Goal: Transaction & Acquisition: Purchase product/service

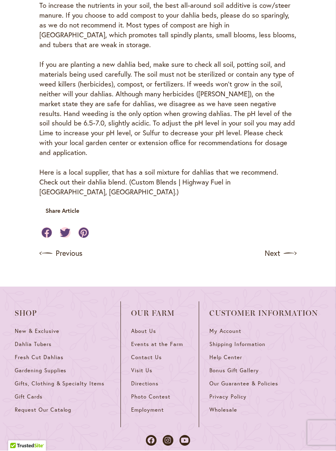
scroll to position [413, 0]
click at [39, 341] on span "Dahlia Tubers" at bounding box center [33, 344] width 37 height 7
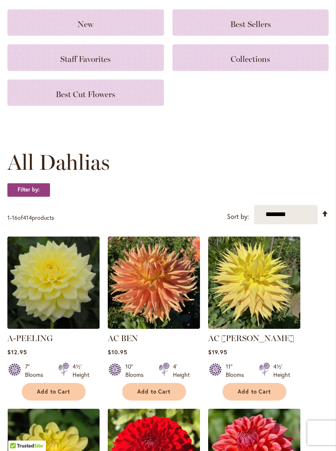
scroll to position [98, 0]
click at [264, 71] on div "Collections" at bounding box center [251, 57] width 157 height 26
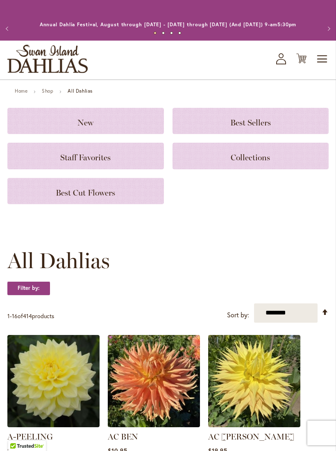
scroll to position [112, 0]
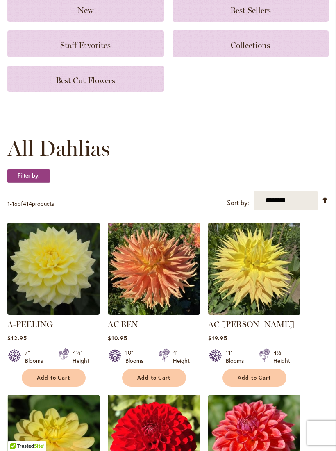
click at [103, 85] on span "Best Cut Flowers" at bounding box center [85, 80] width 59 height 10
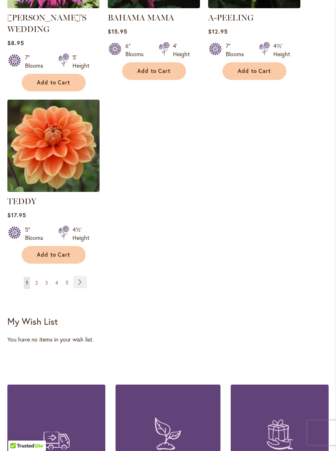
scroll to position [1004, 0]
click at [85, 281] on link "Page Next" at bounding box center [80, 282] width 14 height 12
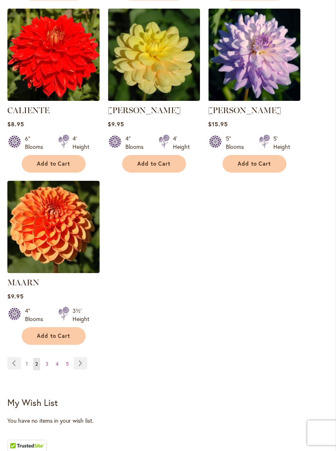
scroll to position [912, 0]
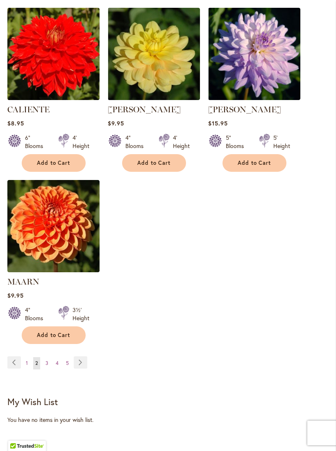
click at [86, 369] on link "Page Next" at bounding box center [81, 363] width 14 height 12
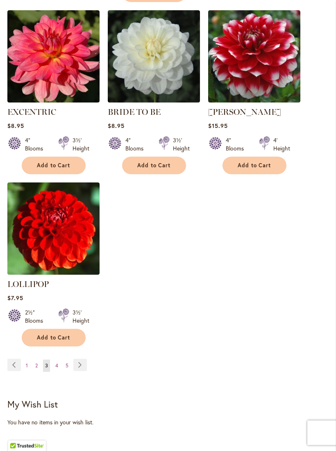
scroll to position [933, 0]
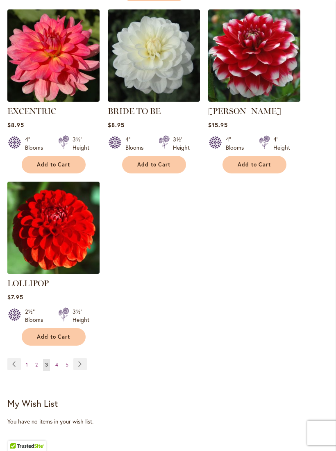
click at [83, 358] on link "Page Next" at bounding box center [80, 364] width 14 height 12
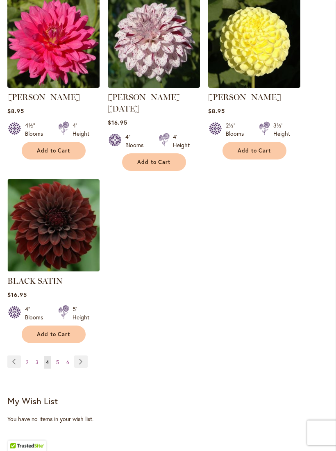
scroll to position [936, 0]
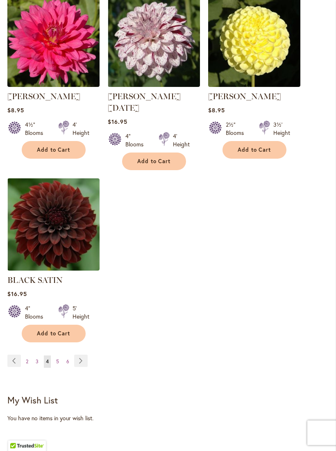
click at [82, 360] on link "Page Next" at bounding box center [81, 361] width 14 height 12
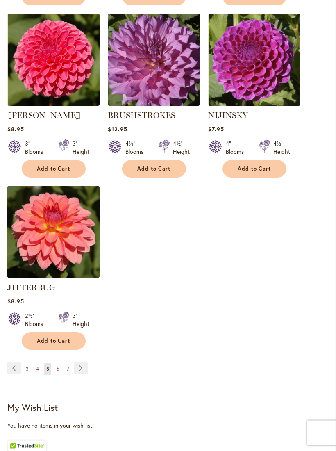
scroll to position [895, 0]
click at [82, 375] on link "Page Next" at bounding box center [81, 368] width 14 height 12
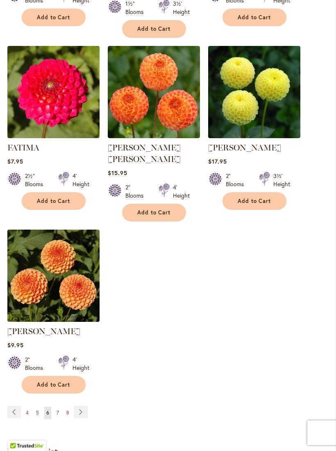
scroll to position [909, 0]
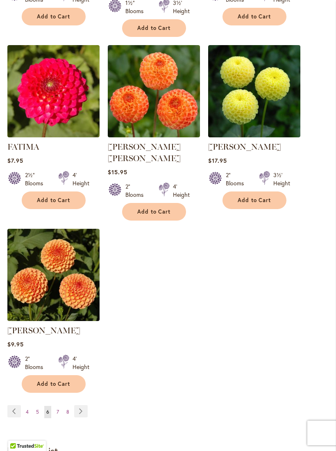
click at [83, 405] on link "Page Next" at bounding box center [81, 411] width 14 height 12
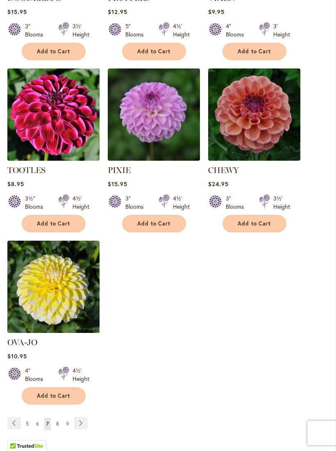
scroll to position [869, 0]
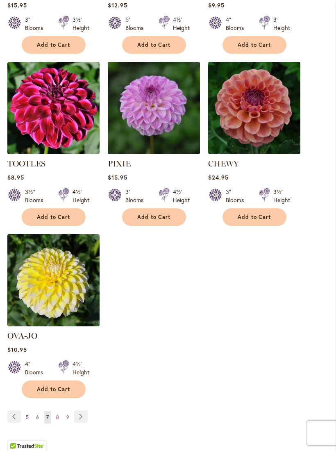
click at [86, 411] on link "Page Next" at bounding box center [81, 417] width 14 height 12
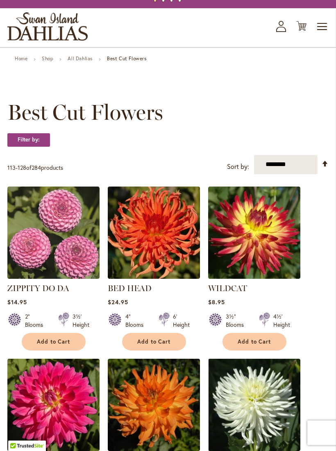
scroll to position [34, 0]
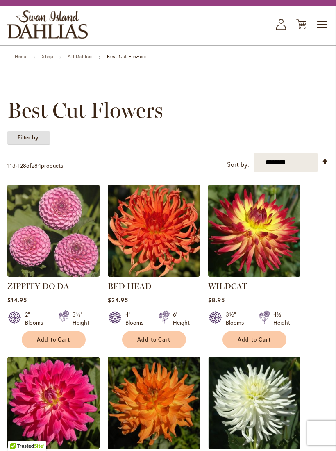
click at [46, 145] on strong "Filter by:" at bounding box center [28, 138] width 43 height 14
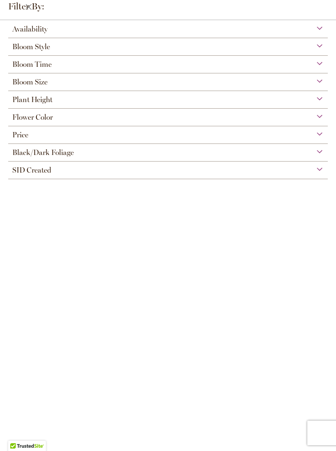
click at [134, 103] on div "Plant Height" at bounding box center [168, 97] width 320 height 13
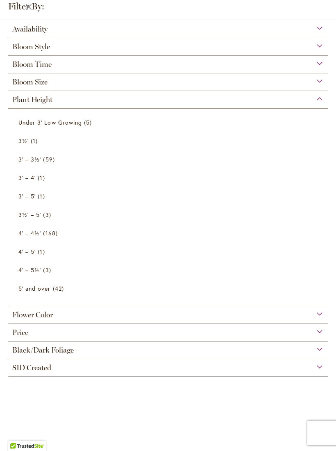
click at [231, 422] on div "Availability In Stock 265 items Out of Stock 19 items Bloom Style 1 Ball" at bounding box center [168, 236] width 336 height 431
click at [247, 402] on div "Availability In Stock 265 items Out of Stock 19 items Bloom Style 1 Ball" at bounding box center [168, 236] width 336 height 431
click at [84, 127] on span "5 items" at bounding box center [89, 122] width 10 height 9
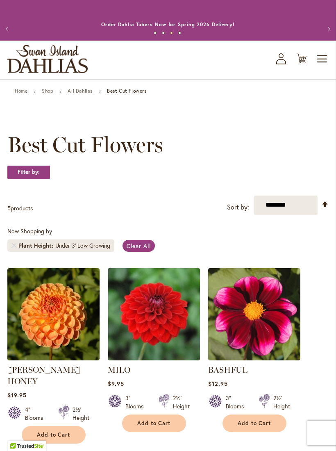
click at [81, 94] on link "All Dahlias" at bounding box center [80, 91] width 25 height 6
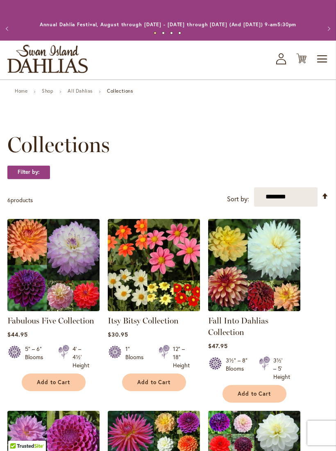
click at [180, 310] on img at bounding box center [154, 265] width 92 height 92
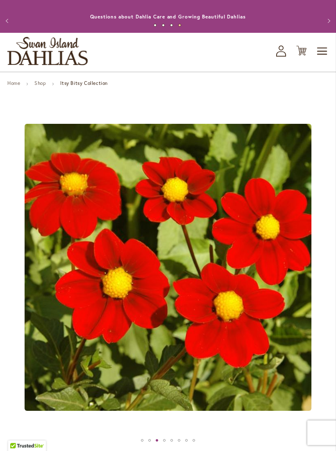
scroll to position [6, 0]
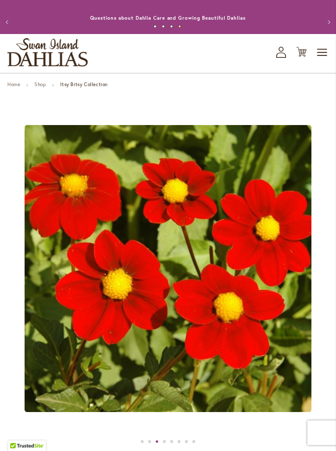
click at [46, 88] on link "Shop" at bounding box center [39, 85] width 11 height 6
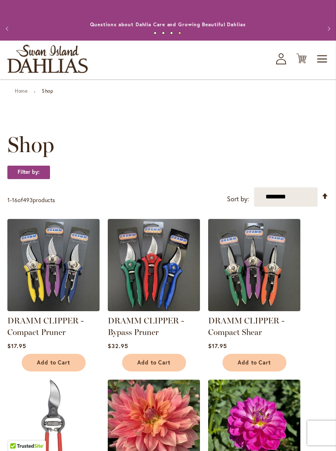
click at [25, 94] on link "Home" at bounding box center [21, 91] width 13 height 6
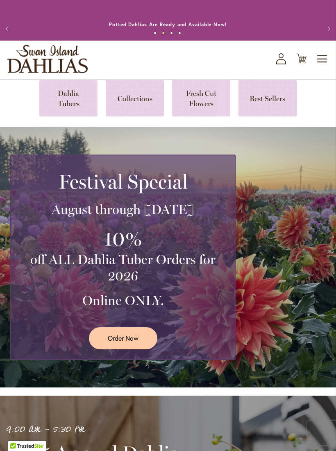
click at [321, 67] on span "Toggle Nav" at bounding box center [323, 59] width 12 height 16
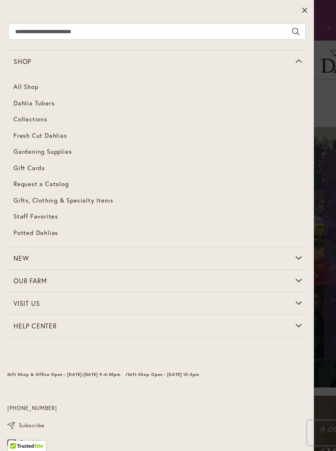
click at [67, 154] on span "Gardening Supplies" at bounding box center [43, 151] width 58 height 8
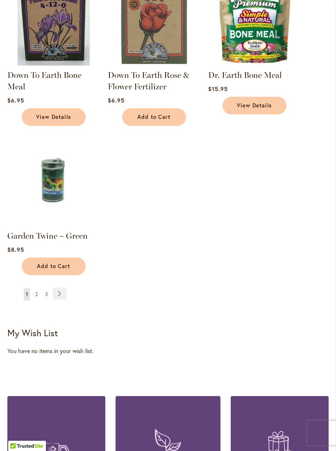
scroll to position [897, 0]
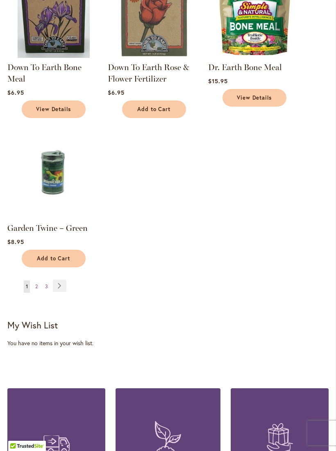
click at [60, 292] on link "Page Next" at bounding box center [60, 286] width 14 height 12
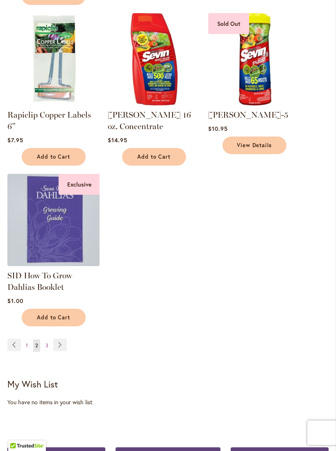
scroll to position [861, 0]
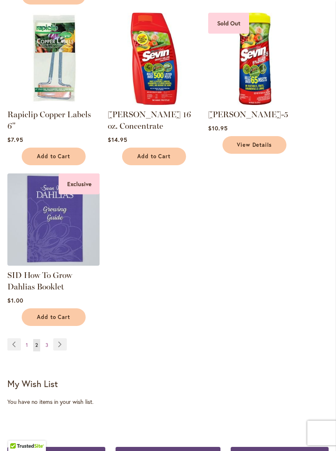
click at [63, 345] on link "Page Next" at bounding box center [60, 344] width 14 height 12
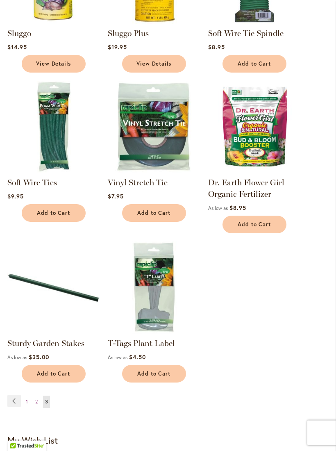
scroll to position [288, 0]
click at [69, 348] on link "Sturdy Garden Stakes" at bounding box center [45, 343] width 77 height 10
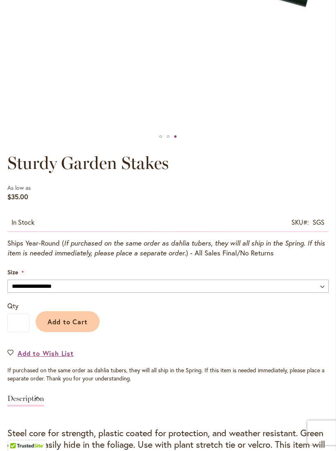
scroll to position [313, 0]
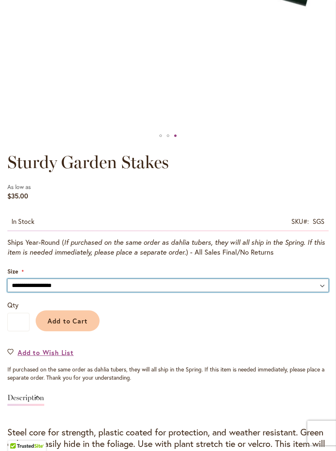
click at [239, 292] on select "**********" at bounding box center [168, 285] width 322 height 13
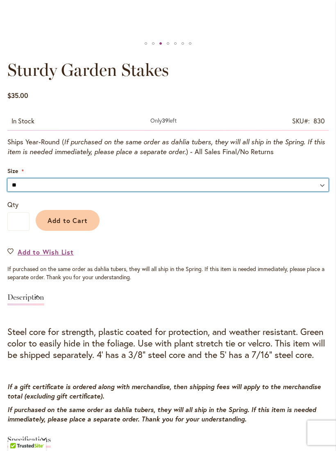
scroll to position [403, 0]
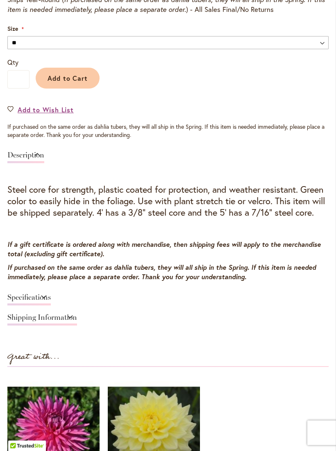
click at [51, 306] on link "Specifications" at bounding box center [28, 300] width 43 height 12
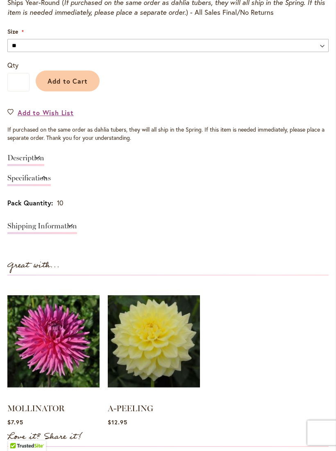
scroll to position [544, 0]
click at [51, 186] on link "Specifications" at bounding box center [28, 180] width 43 height 12
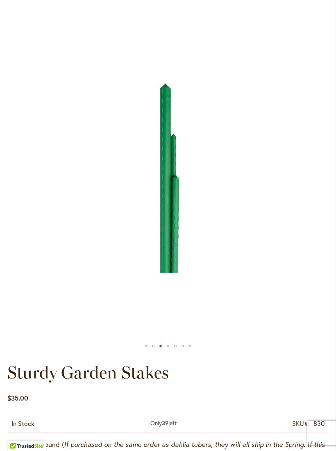
scroll to position [0, 0]
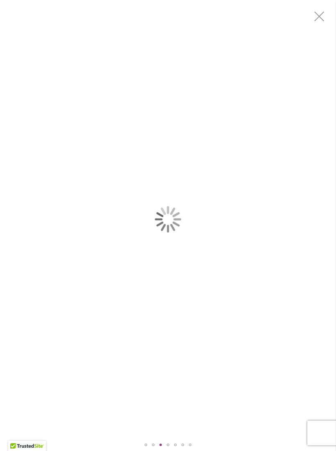
click at [202, 351] on div "Product Images" at bounding box center [168, 219] width 336 height 439
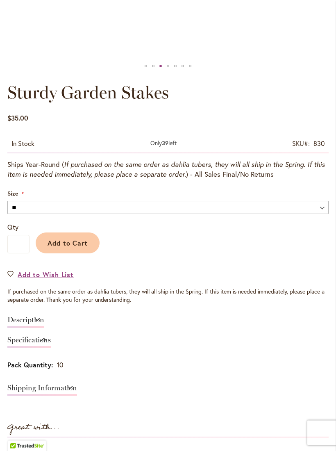
scroll to position [396, 0]
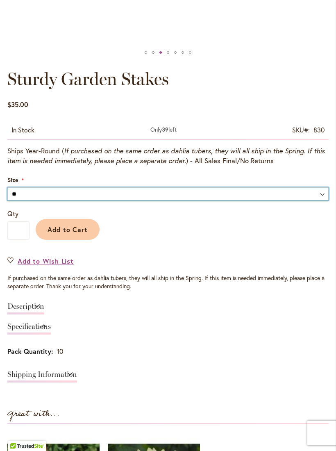
click at [247, 197] on select "**********" at bounding box center [168, 193] width 322 height 13
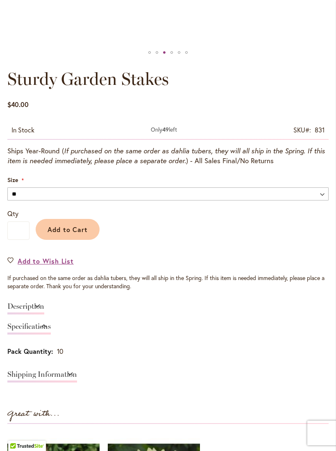
click at [44, 315] on link "Description" at bounding box center [25, 309] width 37 height 12
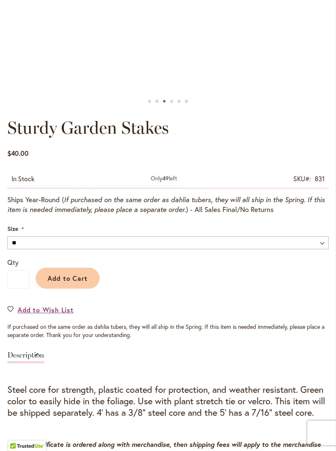
scroll to position [345, 0]
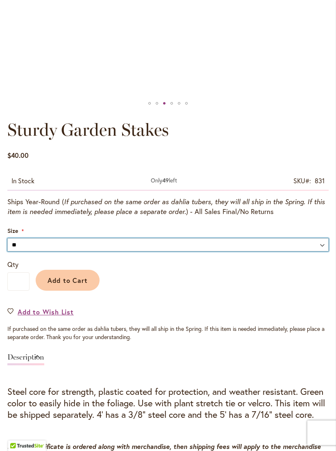
click at [108, 252] on select "**********" at bounding box center [168, 245] width 322 height 13
select select "****"
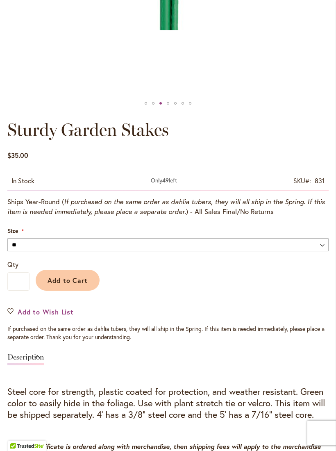
click at [82, 285] on span "Add to Cart" at bounding box center [68, 280] width 41 height 9
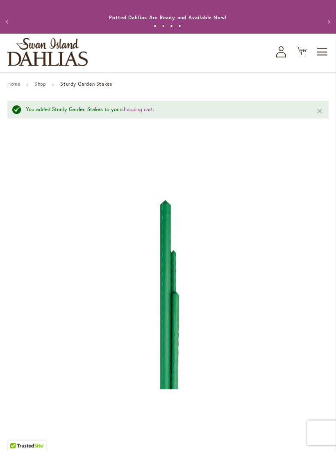
scroll to position [0, 0]
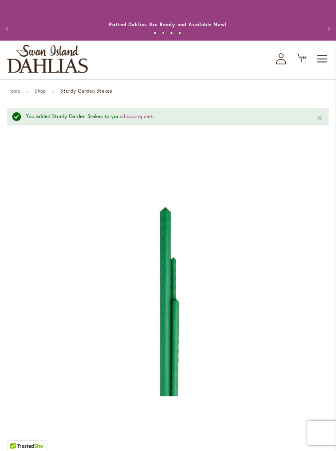
click at [43, 94] on link "Shop" at bounding box center [39, 91] width 11 height 6
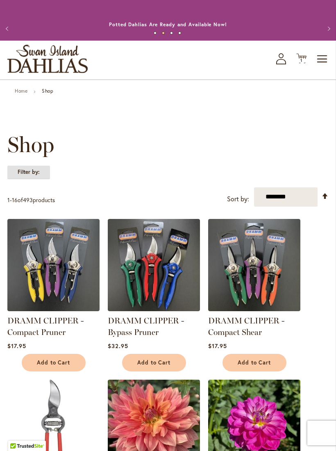
click at [41, 179] on strong "Filter by:" at bounding box center [28, 172] width 43 height 14
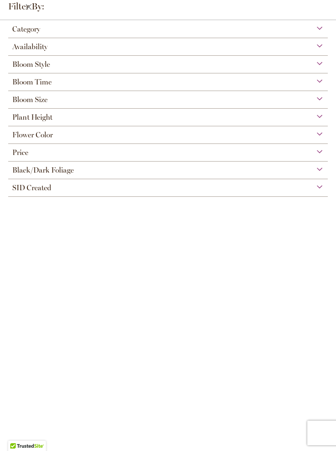
click at [158, 29] on div "Category" at bounding box center [168, 27] width 320 height 13
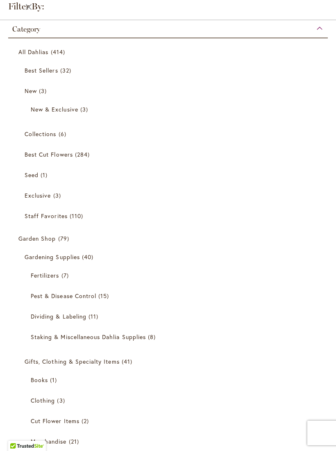
click at [81, 255] on link "Gardening Supplies 40 items" at bounding box center [169, 257] width 289 height 14
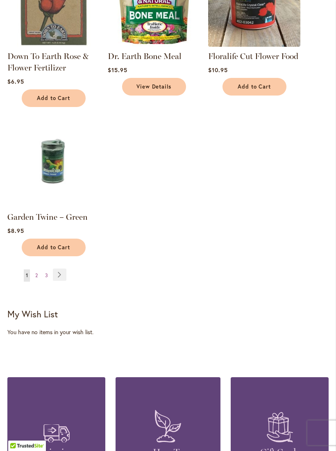
scroll to position [957, 0]
click at [66, 281] on link "Page Next" at bounding box center [60, 275] width 14 height 12
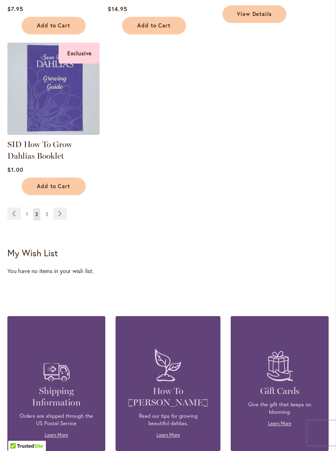
scroll to position [1039, 0]
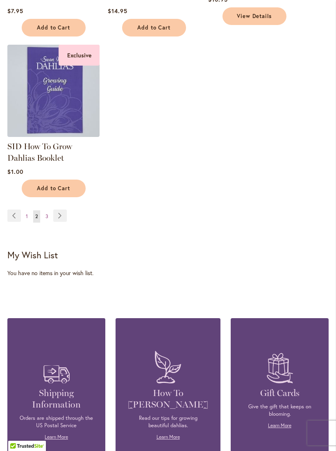
click at [74, 128] on img at bounding box center [53, 91] width 92 height 92
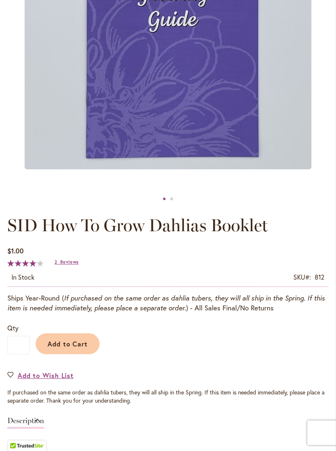
scroll to position [244, 0]
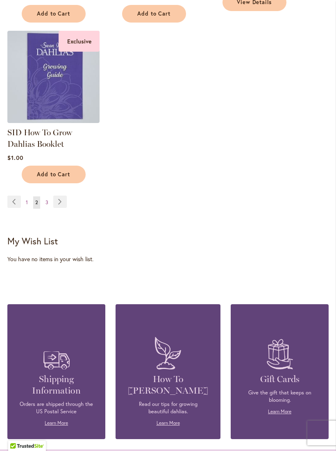
scroll to position [1053, 0]
click at [64, 198] on link "Page Next" at bounding box center [60, 202] width 14 height 12
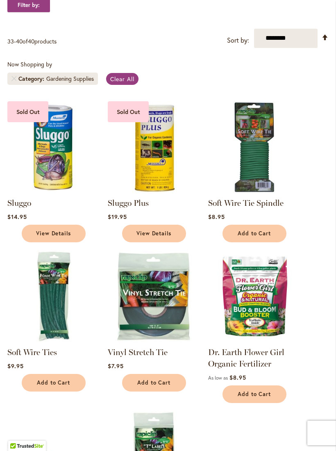
scroll to position [162, 0]
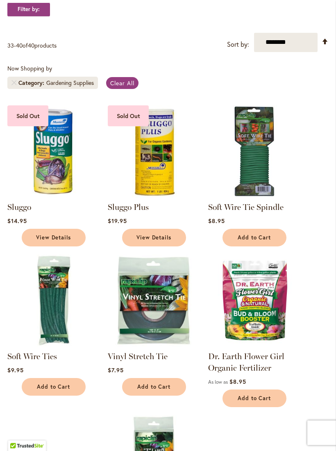
click at [261, 213] on link "Soft Wire Tie Spindle" at bounding box center [245, 208] width 75 height 10
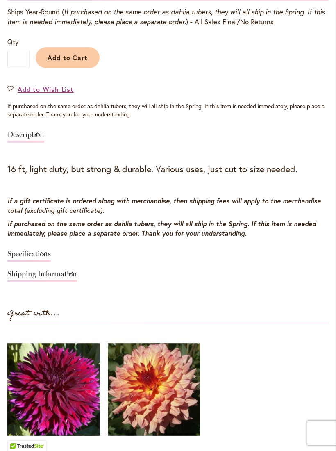
scroll to position [524, 0]
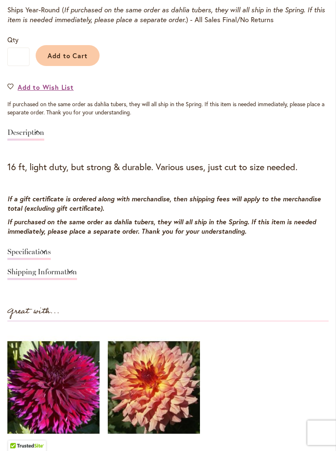
click at [51, 261] on link "Specifications" at bounding box center [28, 255] width 43 height 12
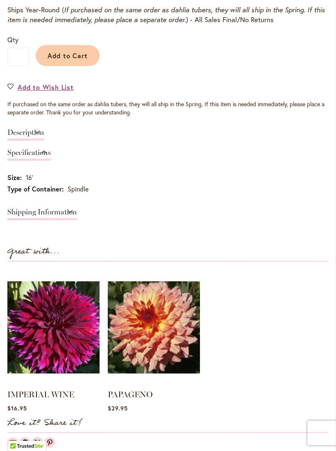
click at [44, 138] on link "Description" at bounding box center [25, 135] width 37 height 12
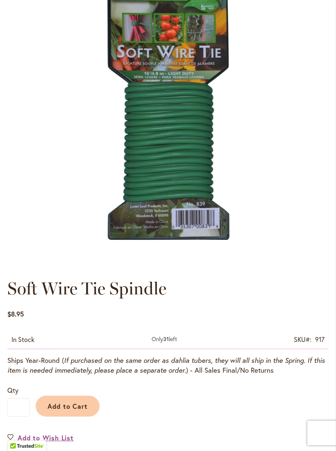
scroll to position [0, 0]
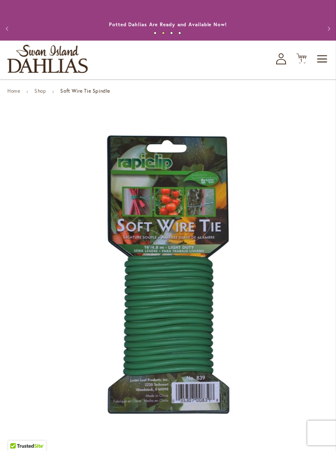
click at [197, 236] on div "Soft Wire Tie Spindle" at bounding box center [168, 275] width 322 height 334
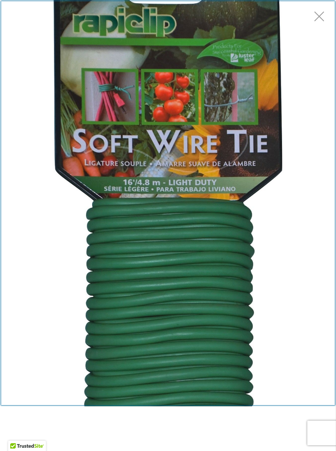
scroll to position [116, 0]
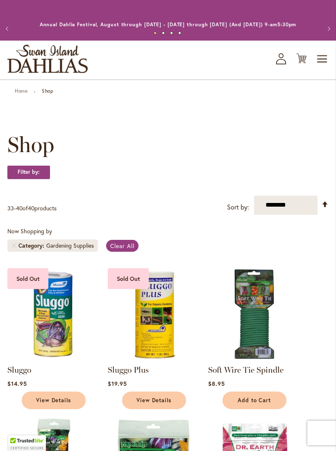
scroll to position [177, 0]
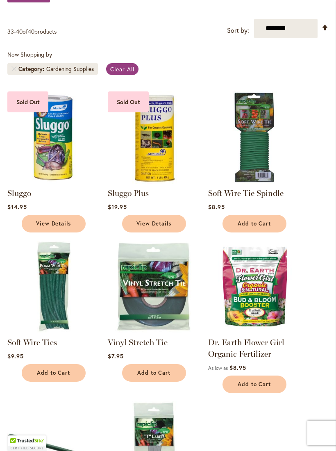
click at [66, 333] on img at bounding box center [53, 287] width 92 height 92
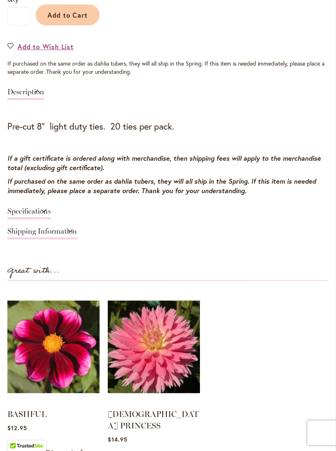
scroll to position [565, 0]
click at [51, 220] on link "Specifications" at bounding box center [28, 214] width 43 height 12
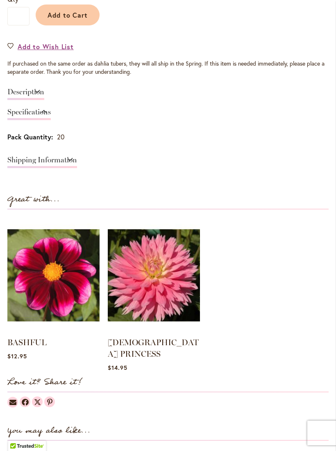
click at [44, 100] on link "Description" at bounding box center [25, 94] width 37 height 12
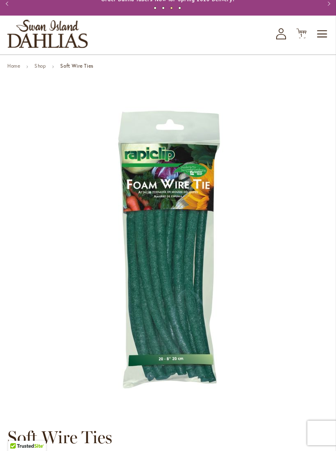
scroll to position [24, 0]
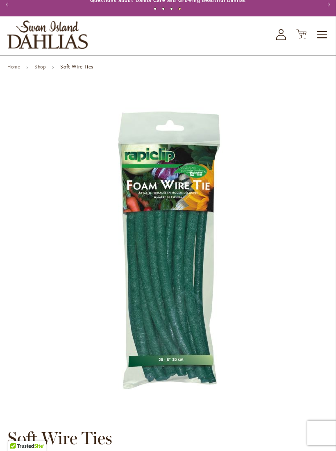
click at [10, 9] on button "Previous" at bounding box center [8, 4] width 16 height 16
click at [14, 13] on button "Previous" at bounding box center [8, 4] width 16 height 16
click at [11, 13] on button "Previous" at bounding box center [8, 4] width 16 height 16
click at [43, 70] on link "Shop" at bounding box center [39, 67] width 11 height 6
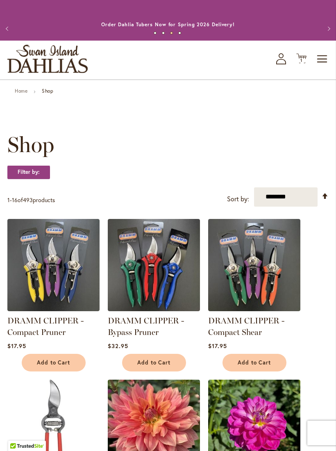
click at [327, 67] on span "Toggle Nav" at bounding box center [323, 59] width 12 height 16
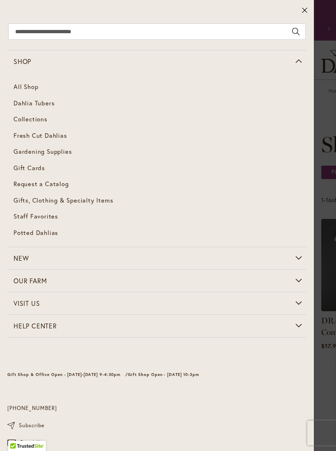
click at [70, 153] on span "Gardening Supplies" at bounding box center [43, 151] width 58 height 8
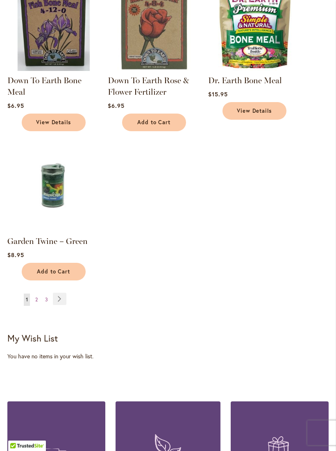
scroll to position [884, 0]
click at [58, 305] on link "Page Next" at bounding box center [60, 299] width 14 height 12
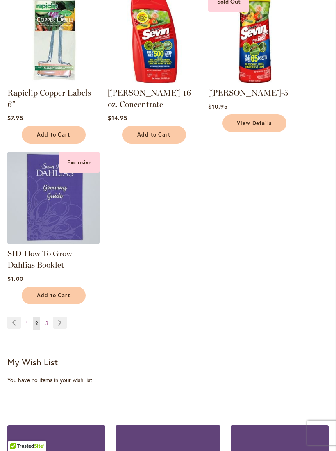
scroll to position [903, 0]
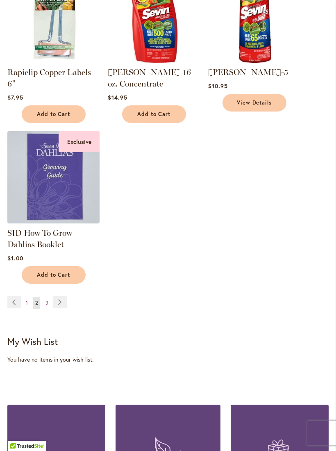
click at [59, 301] on link "Page Next" at bounding box center [60, 302] width 14 height 12
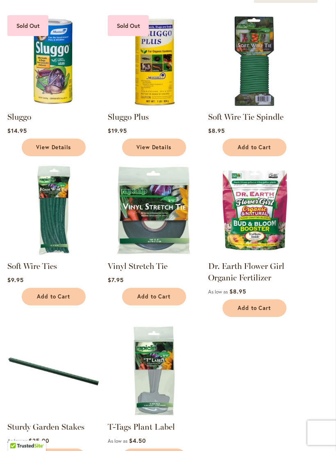
scroll to position [204, 0]
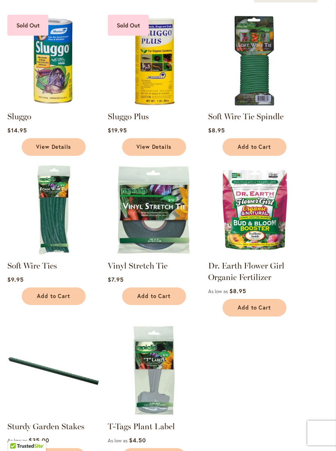
click at [62, 280] on div "Soft Wire Ties $9.95 Add to Cart" at bounding box center [53, 282] width 92 height 45
click at [53, 271] on link "Soft Wire Ties" at bounding box center [32, 266] width 50 height 10
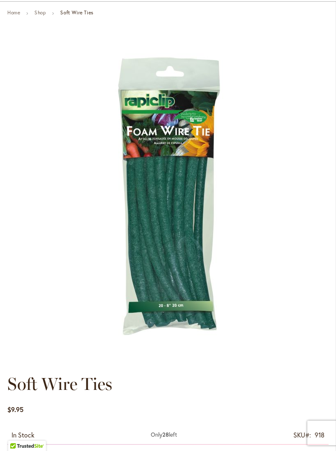
scroll to position [74, 0]
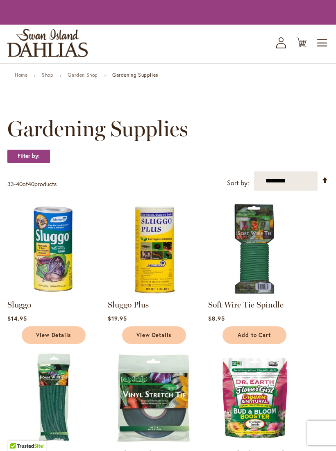
scroll to position [218, 0]
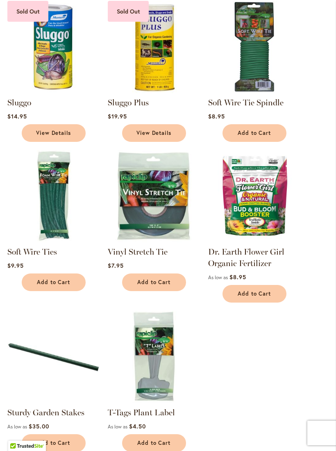
click at [262, 107] on link "Soft Wire Tie Spindle" at bounding box center [245, 103] width 75 height 10
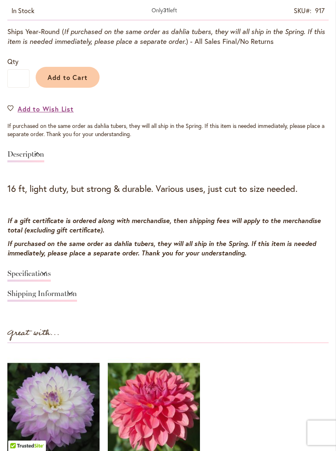
scroll to position [503, 0]
click at [51, 282] on link "Specifications" at bounding box center [28, 276] width 43 height 12
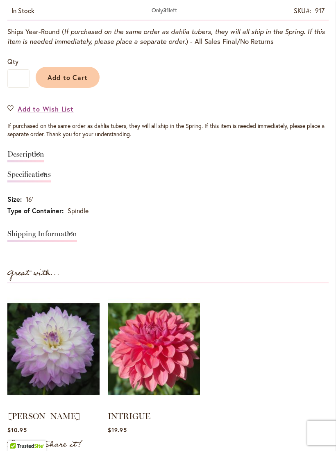
click at [51, 183] on link "Specifications" at bounding box center [28, 177] width 43 height 12
click at [44, 162] on link "Description" at bounding box center [25, 157] width 37 height 12
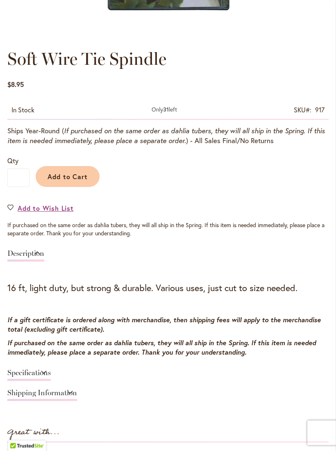
click at [80, 181] on span "Add to Cart" at bounding box center [68, 177] width 41 height 9
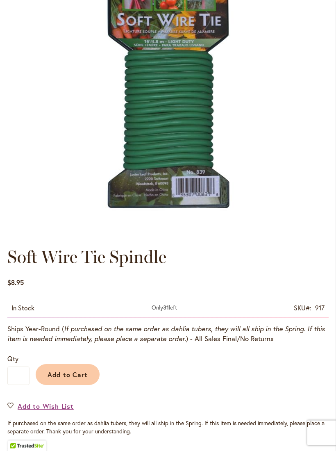
scroll to position [213, 0]
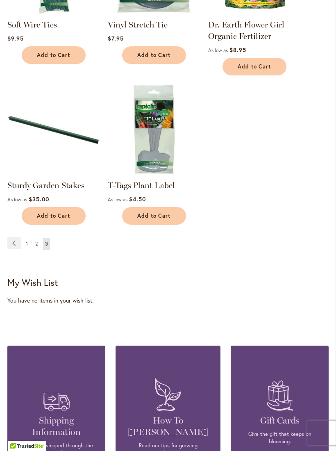
scroll to position [448, 0]
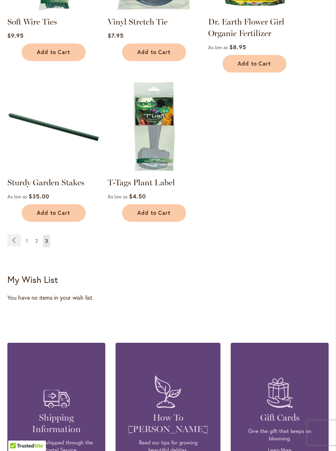
click at [59, 188] on link "Sturdy Garden Stakes" at bounding box center [45, 183] width 77 height 10
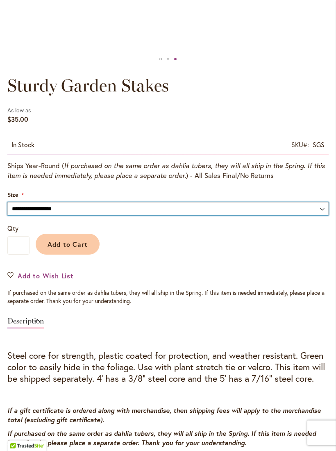
click at [251, 213] on select "**********" at bounding box center [168, 209] width 322 height 13
select select "****"
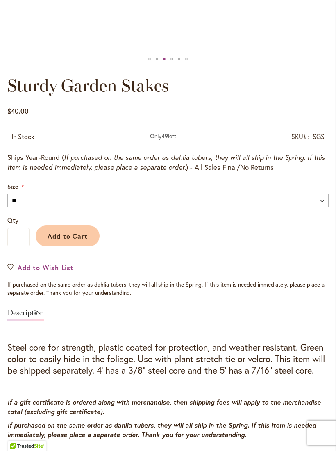
click at [69, 240] on span "Add to Cart" at bounding box center [68, 236] width 41 height 9
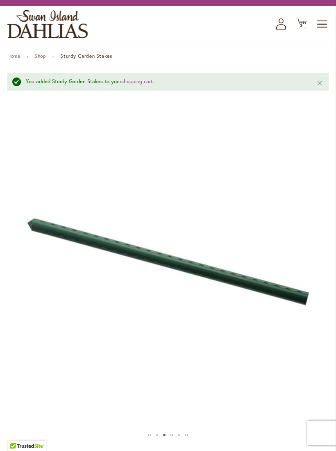
scroll to position [0, 0]
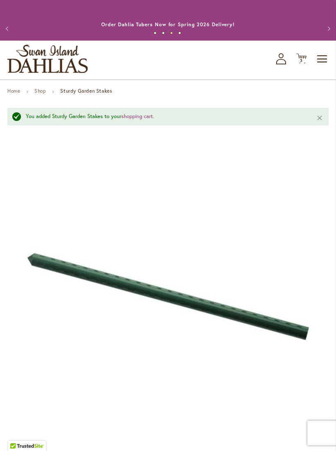
click at [14, 94] on link "Home" at bounding box center [13, 91] width 13 height 6
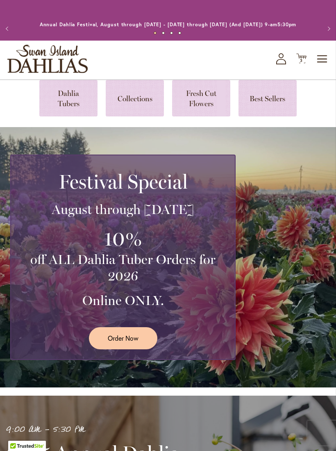
click at [304, 64] on span "Cart .cls-1 { fill: #231f20; }" at bounding box center [302, 58] width 10 height 11
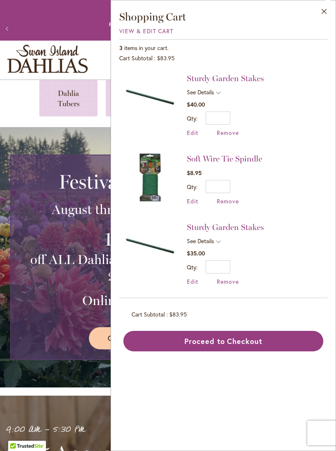
click at [224, 283] on span "Remove" at bounding box center [228, 282] width 22 height 8
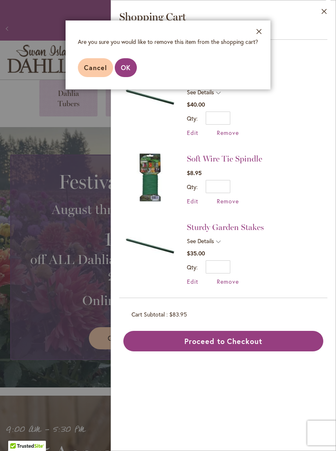
click at [123, 59] on button "OK" at bounding box center [126, 67] width 22 height 19
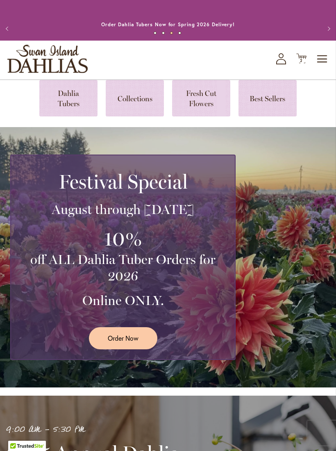
click at [208, 261] on h3 "off ALL Dahlia Tuber Orders for 2026" at bounding box center [123, 268] width 204 height 33
click at [142, 349] on link "Order Now" at bounding box center [123, 338] width 69 height 22
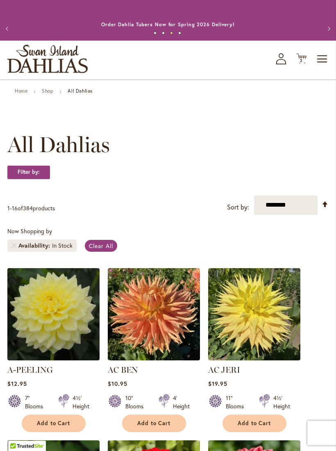
click at [51, 94] on link "Shop" at bounding box center [47, 91] width 11 height 6
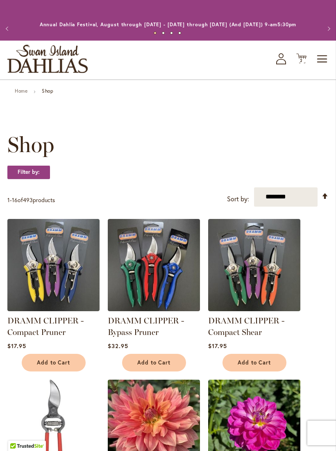
click at [325, 67] on span "Toggle Nav" at bounding box center [323, 59] width 12 height 16
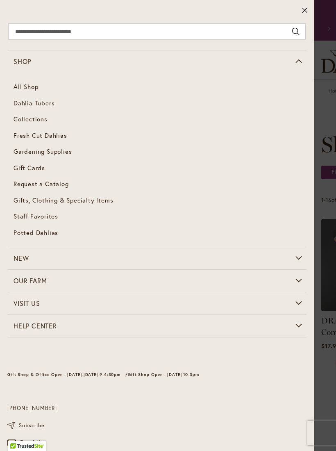
click at [51, 103] on span "Dahlia Tubers" at bounding box center [34, 103] width 41 height 8
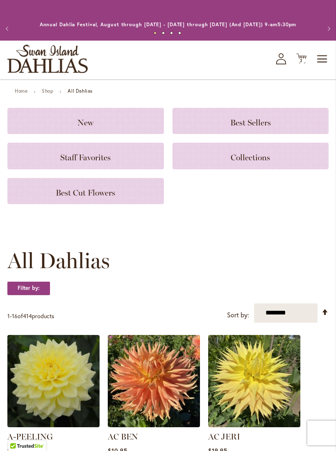
click at [119, 196] on h3 "Best Cut Flowers" at bounding box center [85, 191] width 137 height 9
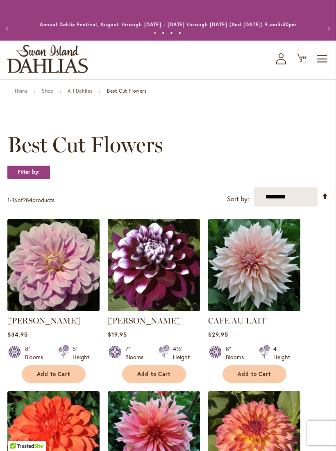
click at [318, 67] on span "Toggle Nav" at bounding box center [323, 59] width 12 height 16
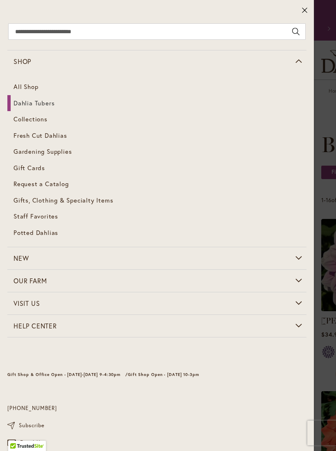
click at [38, 122] on span "Collections" at bounding box center [31, 119] width 34 height 8
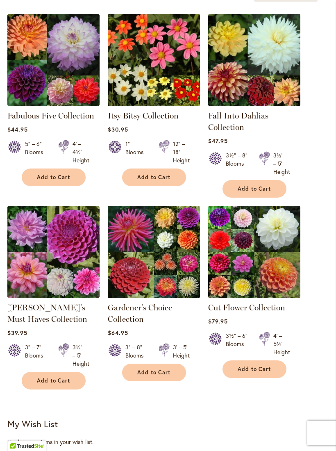
scroll to position [170, 0]
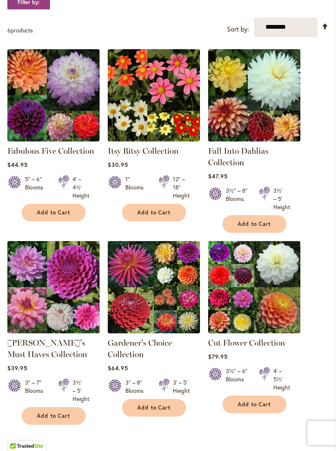
click at [279, 348] on link "Cut Flower Collection" at bounding box center [246, 343] width 77 height 10
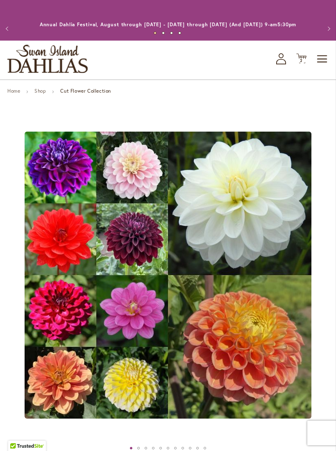
click at [10, 30] on button "Previous" at bounding box center [8, 29] width 16 height 16
click at [42, 94] on link "Shop" at bounding box center [39, 91] width 11 height 6
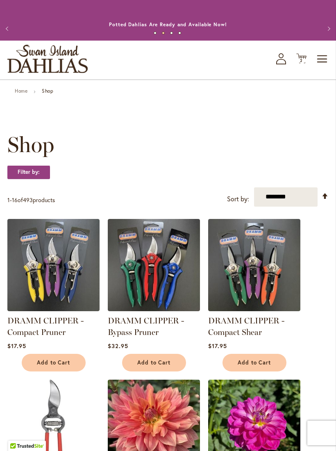
click at [325, 67] on span "Toggle Nav" at bounding box center [323, 59] width 12 height 16
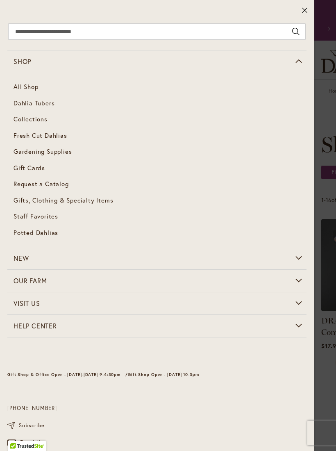
click at [50, 107] on link "Dahlia Tubers" at bounding box center [157, 103] width 300 height 16
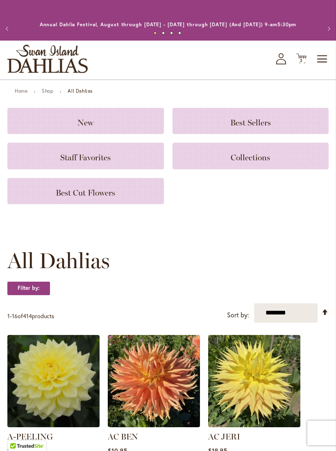
click at [102, 198] on span "Best Cut Flowers" at bounding box center [85, 193] width 59 height 10
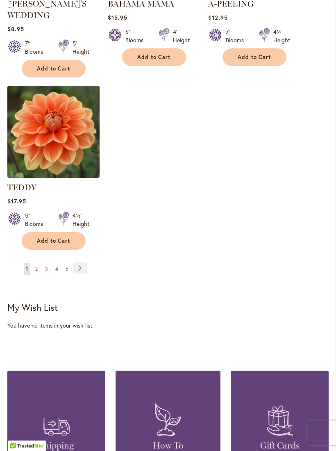
scroll to position [1024, 0]
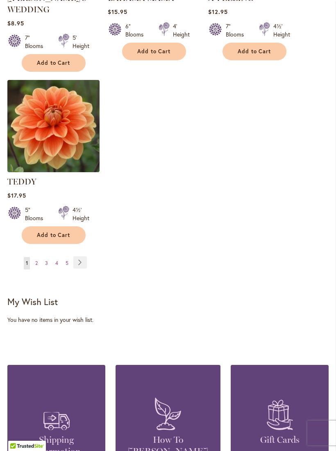
click at [84, 263] on link "Page Next" at bounding box center [80, 262] width 14 height 12
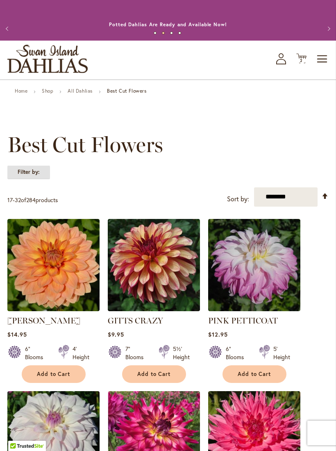
click at [37, 178] on strong "Filter by:" at bounding box center [28, 172] width 43 height 14
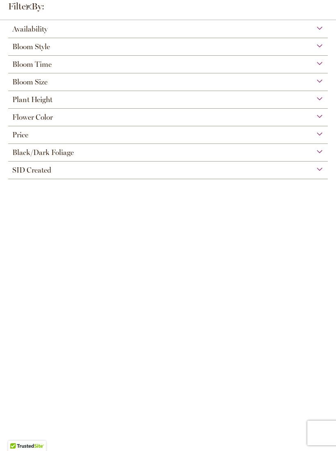
click at [195, 122] on div "Flower Color" at bounding box center [168, 115] width 320 height 13
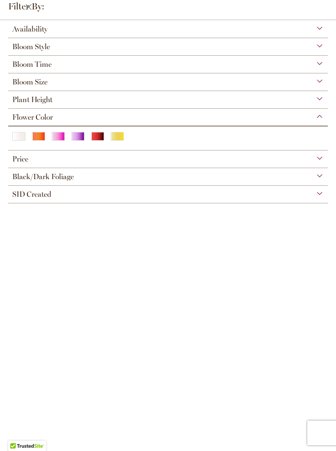
click at [240, 255] on div "Availability In Stock 265 items Out of Stock 19 items Bloom Style 1 Ball" at bounding box center [168, 236] width 336 height 431
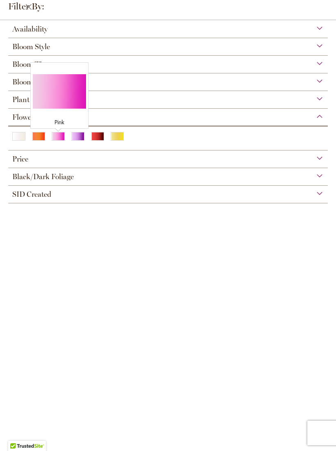
click at [58, 141] on div "Pink" at bounding box center [58, 136] width 13 height 9
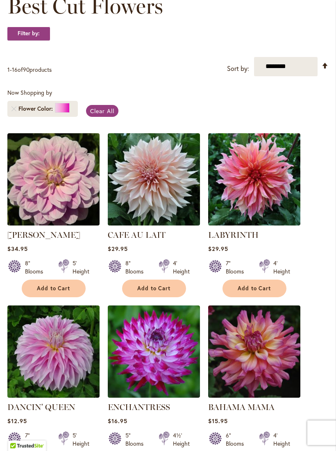
scroll to position [139, 0]
click at [99, 115] on span "Clear All" at bounding box center [102, 111] width 24 height 8
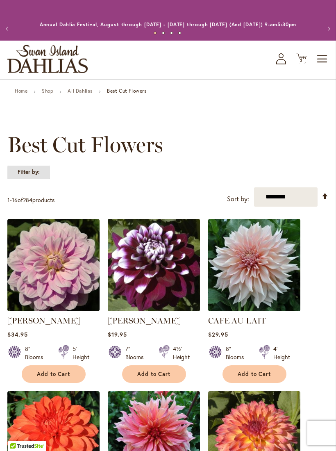
click at [43, 179] on strong "Filter by:" at bounding box center [28, 172] width 43 height 14
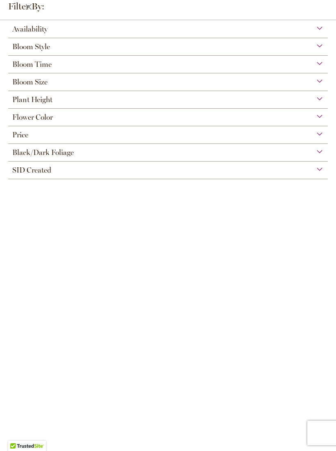
click at [119, 119] on div "Flower Color" at bounding box center [168, 115] width 320 height 13
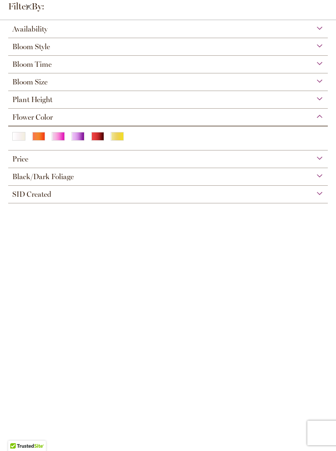
click at [84, 139] on div "Purple" at bounding box center [77, 136] width 13 height 9
click at [88, 94] on div "Plant Height" at bounding box center [168, 97] width 320 height 13
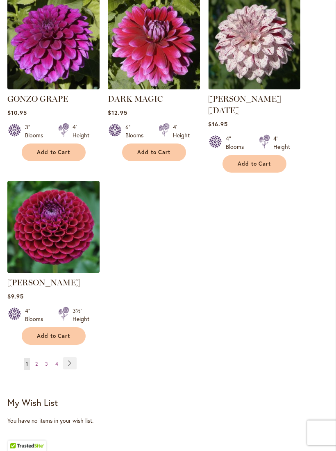
scroll to position [982, 0]
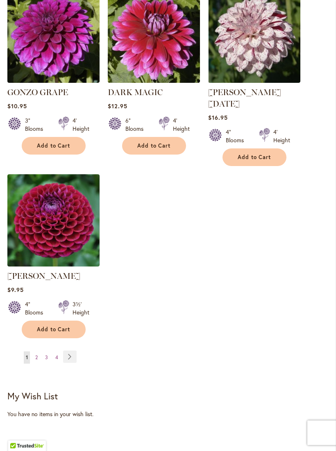
click at [67, 351] on link "Page Next" at bounding box center [70, 357] width 14 height 12
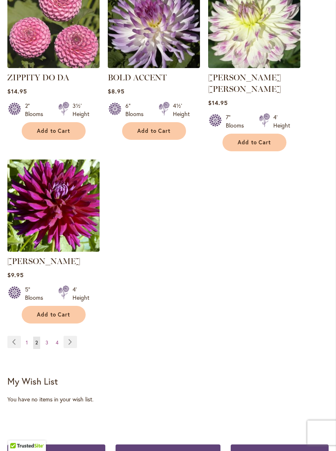
scroll to position [994, 0]
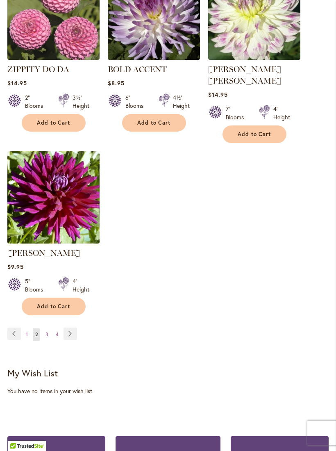
click at [67, 334] on link "Page Next" at bounding box center [71, 334] width 14 height 12
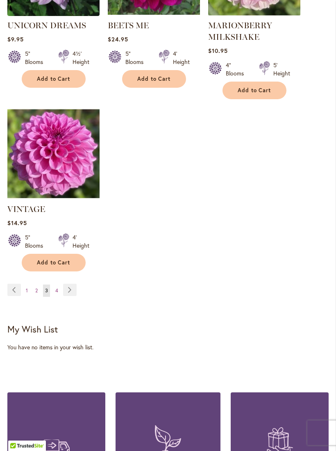
scroll to position [1077, 0]
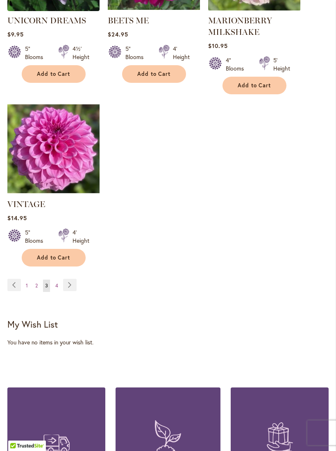
click at [70, 279] on link "Page Next" at bounding box center [70, 285] width 14 height 12
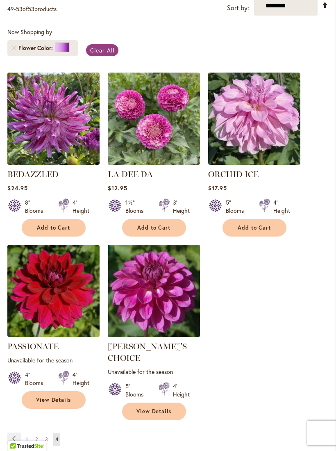
scroll to position [198, 0]
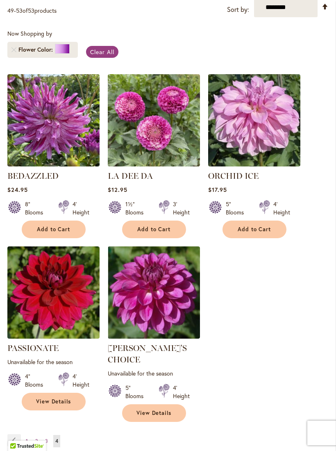
click at [55, 181] on link "BEDAZZLED" at bounding box center [32, 176] width 51 height 10
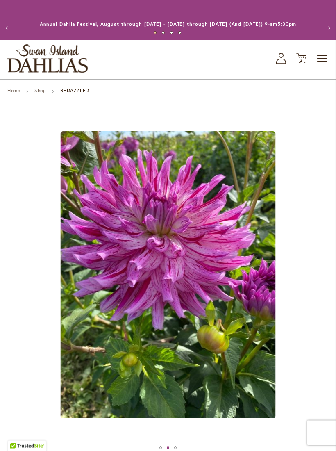
scroll to position [1, 0]
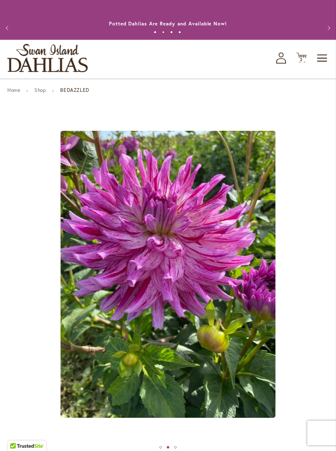
click at [12, 35] on button "Previous" at bounding box center [8, 28] width 16 height 16
click at [12, 34] on button "Previous" at bounding box center [8, 28] width 16 height 16
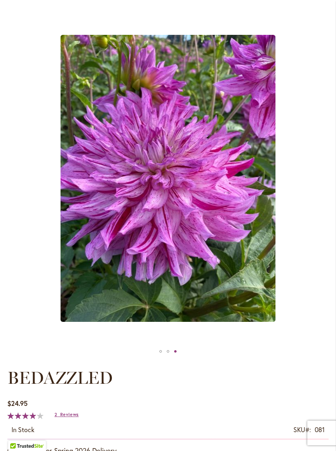
scroll to position [95, 0]
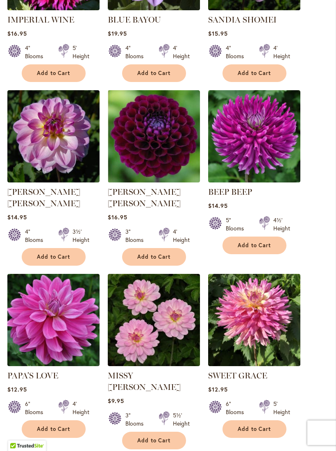
scroll to position [530, 0]
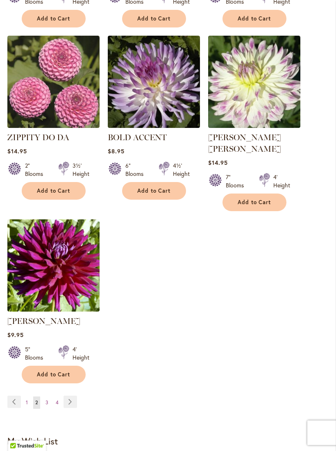
scroll to position [926, 0]
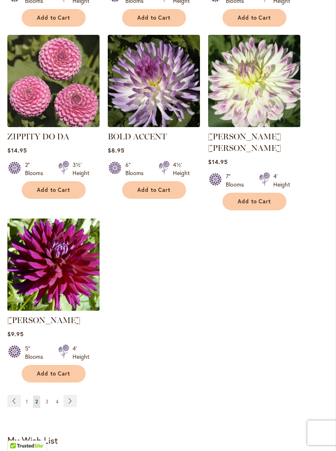
click at [26, 400] on span "1" at bounding box center [27, 402] width 2 height 6
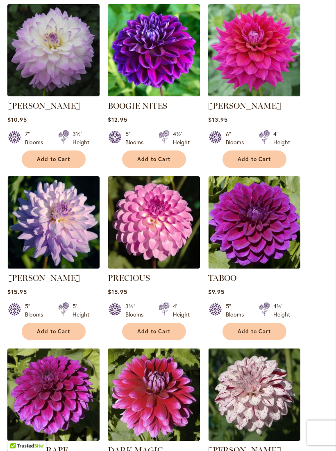
scroll to position [624, 0]
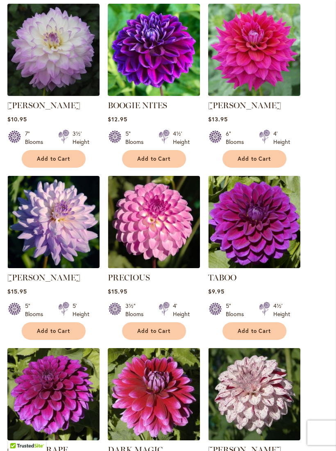
click at [266, 328] on span "Add to Cart" at bounding box center [255, 331] width 34 height 7
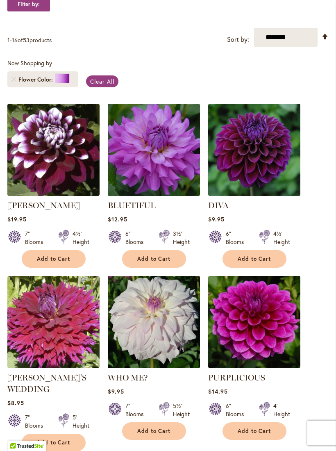
scroll to position [189, 0]
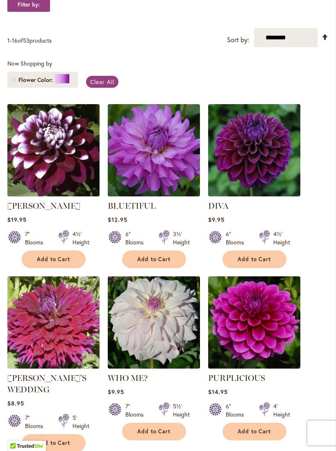
click at [163, 263] on span "Add to Cart" at bounding box center [154, 259] width 34 height 7
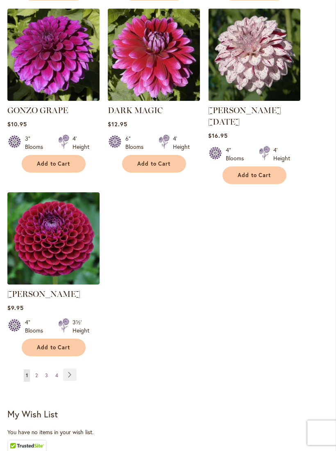
scroll to position [1045, 0]
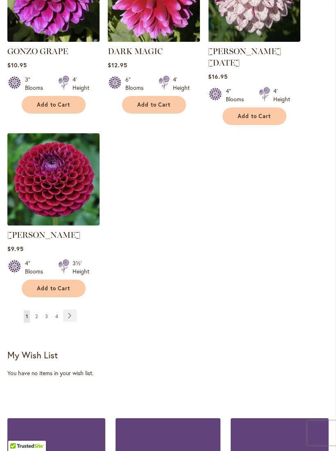
click at [71, 310] on link "Page Next" at bounding box center [70, 316] width 14 height 12
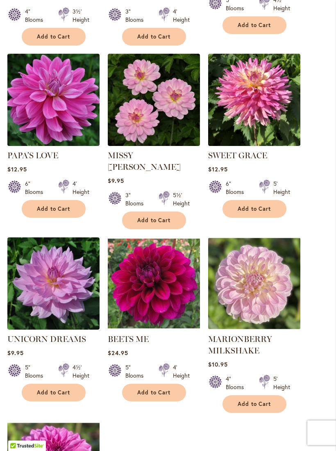
scroll to position [789, 0]
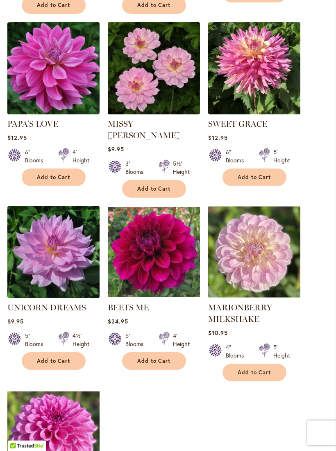
click at [71, 353] on button "Add to Cart" at bounding box center [54, 362] width 64 height 18
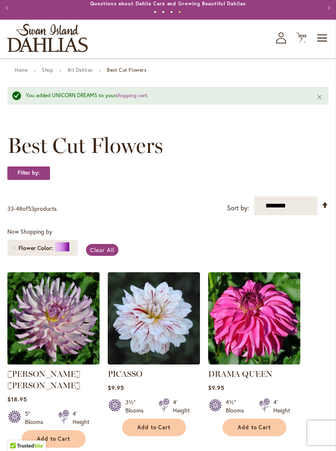
scroll to position [0, 0]
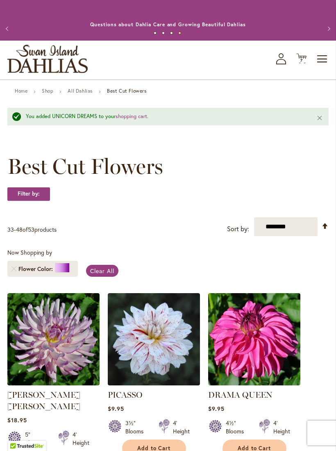
click at [306, 64] on icon "Cart .cls-1 { fill: #231f20; }" at bounding box center [302, 58] width 10 height 10
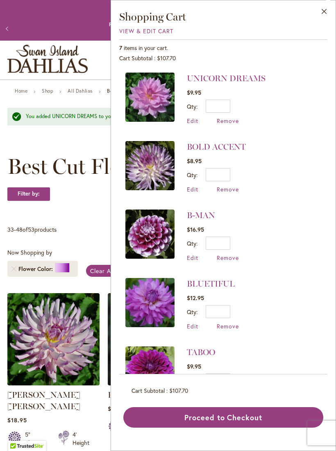
click at [90, 232] on div "**********" at bounding box center [168, 226] width 322 height 19
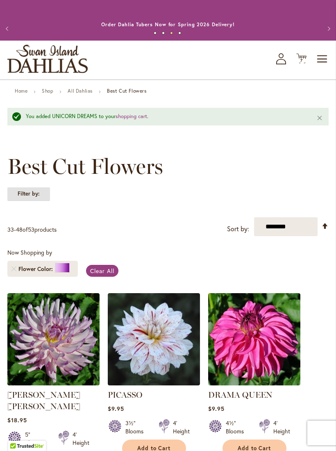
click at [36, 201] on strong "Filter by:" at bounding box center [28, 194] width 43 height 14
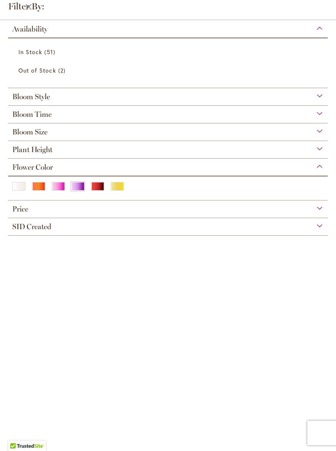
click at [100, 188] on div "Red" at bounding box center [97, 186] width 13 height 9
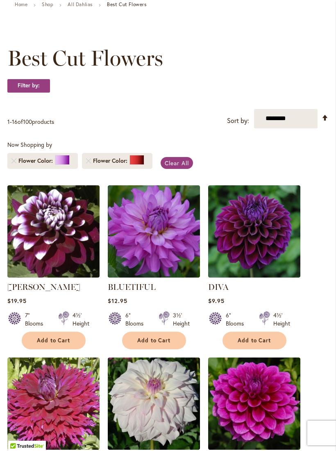
scroll to position [76, 0]
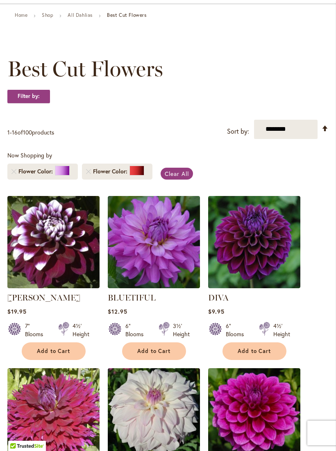
click at [15, 174] on link "Remove Flower Color Purple" at bounding box center [13, 171] width 5 height 5
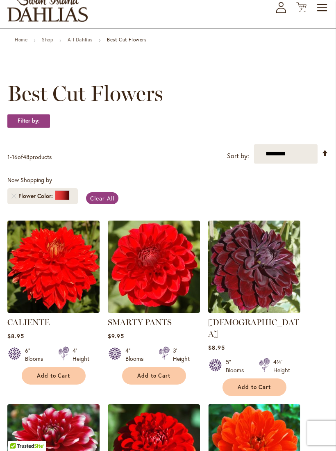
scroll to position [50, 0]
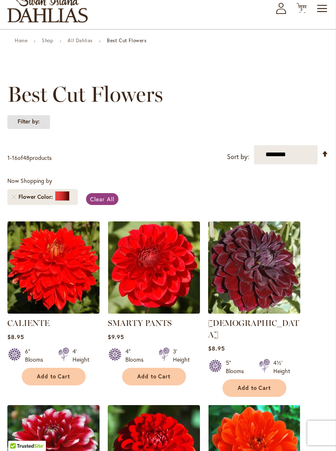
click at [43, 129] on strong "Filter by:" at bounding box center [28, 122] width 43 height 14
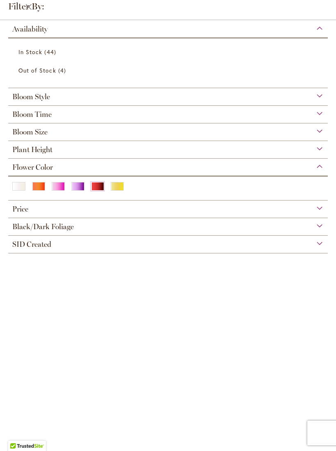
click at [41, 187] on div "Orange/Peach" at bounding box center [38, 186] width 13 height 9
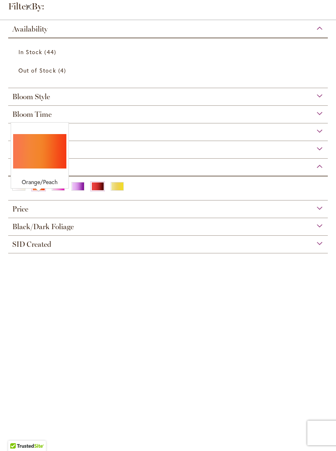
click at [51, 154] on span "Plant Height" at bounding box center [32, 149] width 40 height 9
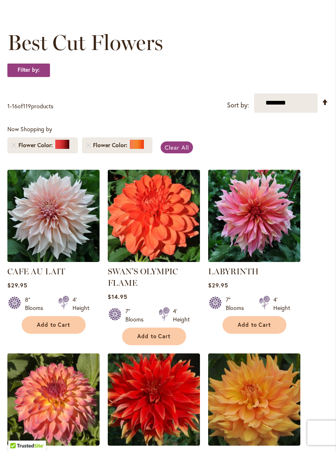
scroll to position [100, 0]
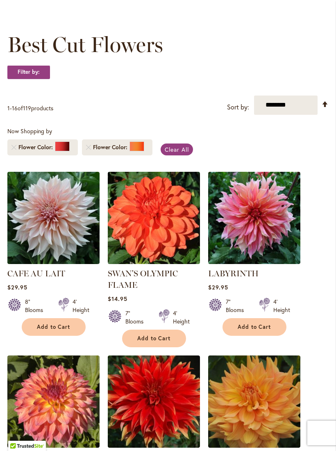
click at [14, 150] on link "Remove Flower Color Red" at bounding box center [13, 147] width 5 height 5
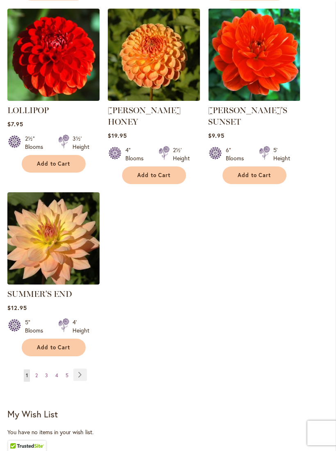
scroll to position [975, 0]
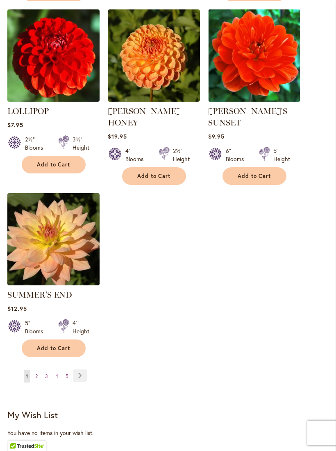
click at [83, 382] on link "Page Next" at bounding box center [80, 376] width 14 height 12
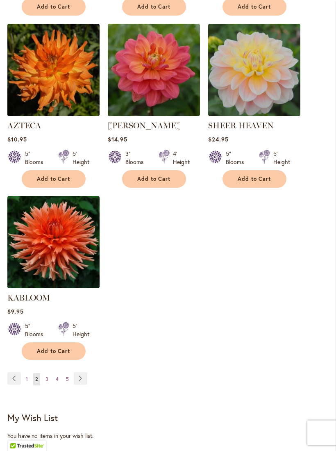
scroll to position [968, 0]
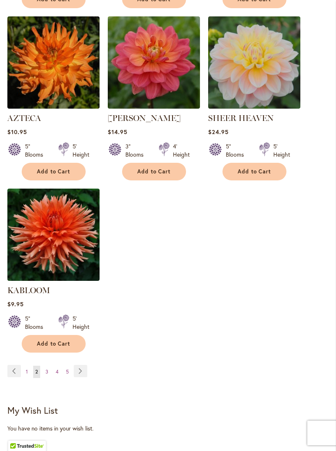
click at [82, 365] on link "Page Next" at bounding box center [81, 371] width 14 height 12
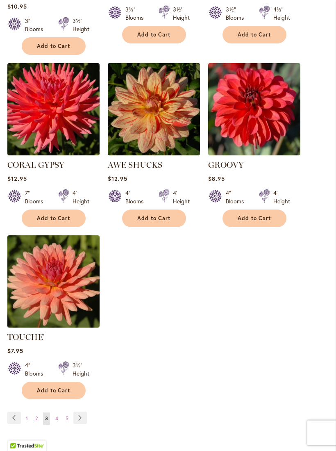
scroll to position [921, 0]
click at [78, 412] on link "Page Next" at bounding box center [80, 418] width 14 height 12
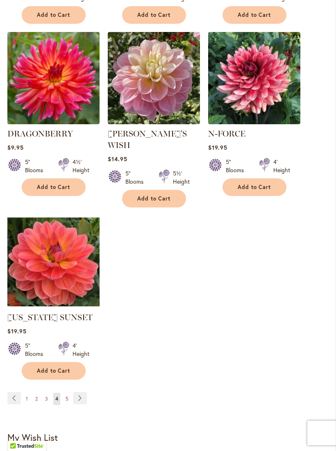
scroll to position [976, 0]
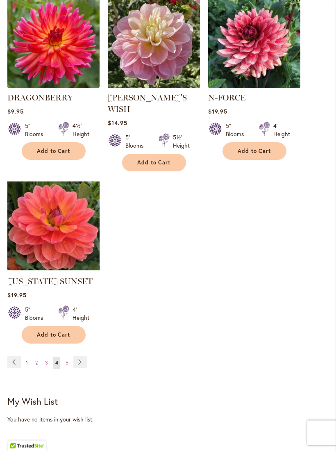
click at [83, 357] on link "Page Next" at bounding box center [80, 363] width 14 height 12
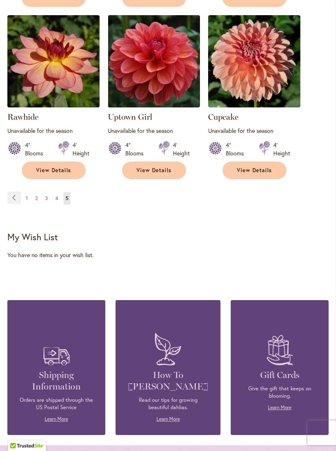
scroll to position [958, 0]
click at [54, 197] on link "Page 4" at bounding box center [56, 198] width 7 height 12
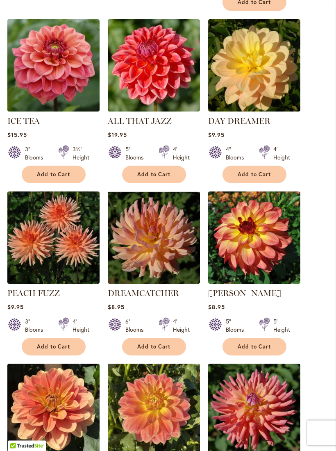
scroll to position [437, 0]
click at [268, 343] on span "Add to Cart" at bounding box center [255, 346] width 34 height 7
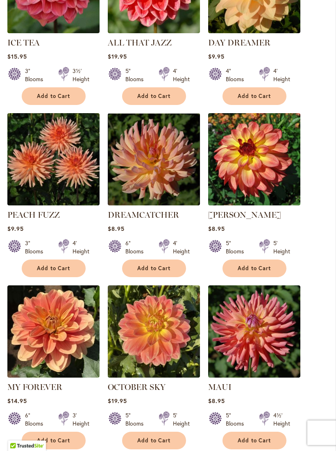
scroll to position [537, 0]
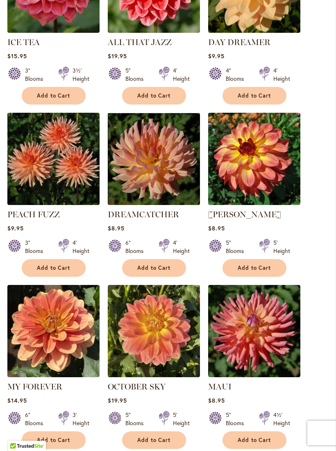
click at [259, 437] on span "Add to Cart" at bounding box center [255, 440] width 34 height 7
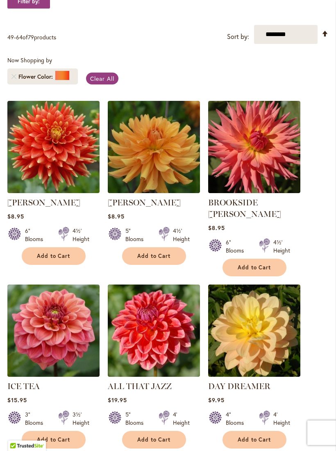
scroll to position [192, 0]
click at [65, 260] on span "Add to Cart" at bounding box center [54, 256] width 34 height 7
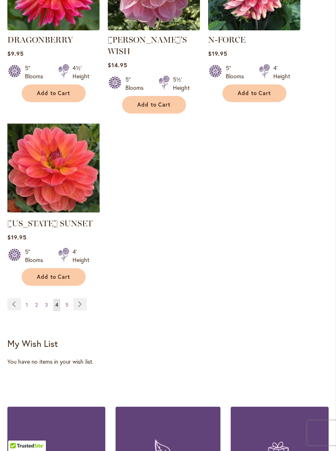
scroll to position [1056, 0]
click at [46, 302] on span "3" at bounding box center [46, 305] width 3 height 6
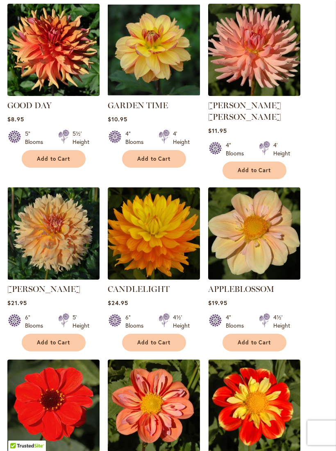
scroll to position [413, 0]
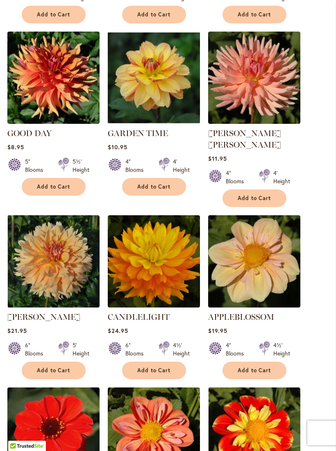
click at [72, 196] on button "Add to Cart" at bounding box center [54, 187] width 64 height 18
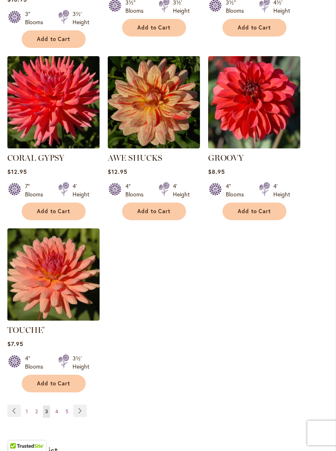
scroll to position [962, 0]
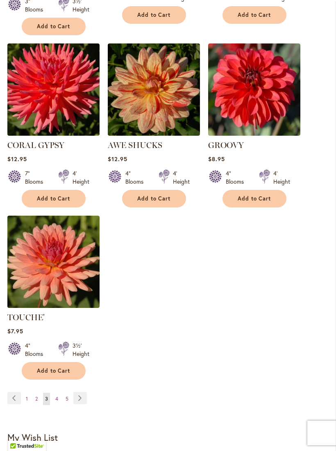
click at [34, 393] on link "Page 2" at bounding box center [36, 399] width 7 height 12
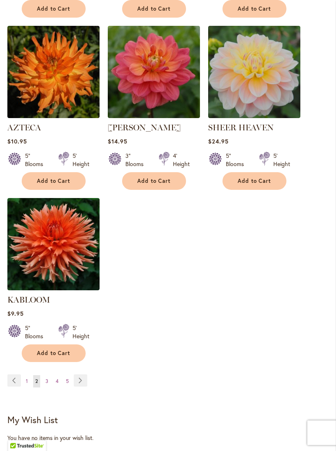
scroll to position [958, 0]
click at [28, 375] on link "Page 1" at bounding box center [27, 381] width 6 height 12
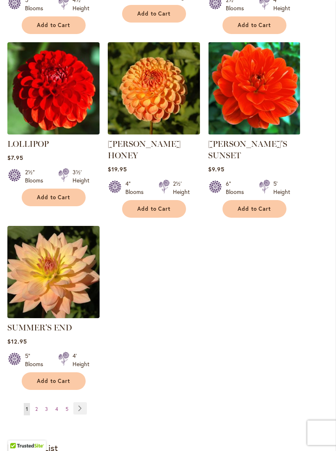
scroll to position [942, 0]
click at [86, 415] on link "Page Next" at bounding box center [80, 408] width 14 height 12
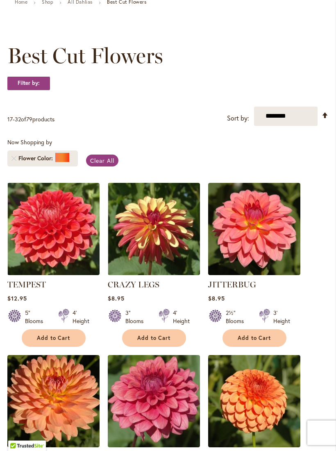
scroll to position [89, 0]
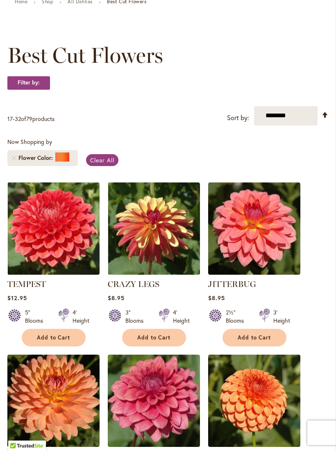
click at [166, 342] on span "Add to Cart" at bounding box center [154, 338] width 34 height 7
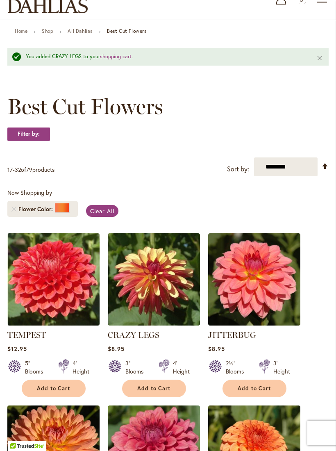
scroll to position [0, 0]
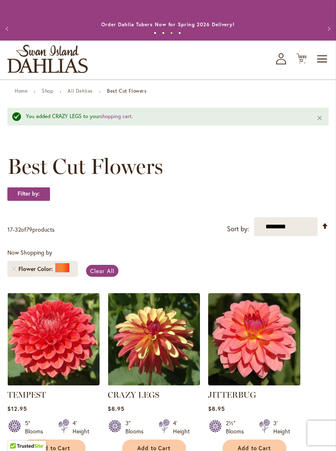
click at [304, 63] on span "12" at bounding box center [302, 60] width 5 height 5
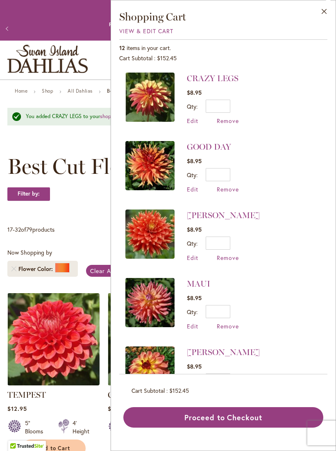
click at [228, 81] on link "CRAZY LEGS" at bounding box center [213, 78] width 52 height 10
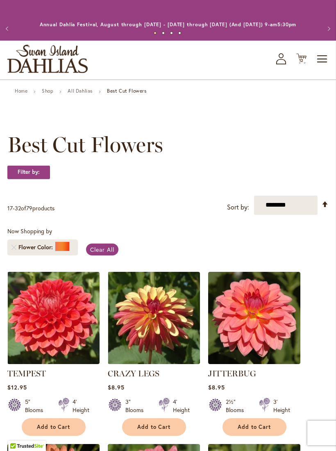
click at [305, 63] on span "12 12 items" at bounding box center [302, 61] width 8 height 4
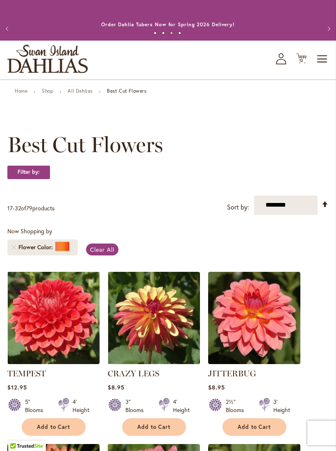
click at [113, 254] on span "Clear All" at bounding box center [102, 250] width 24 height 8
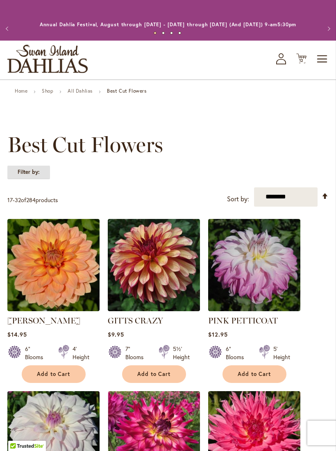
click at [42, 179] on strong "Filter by:" at bounding box center [28, 172] width 43 height 14
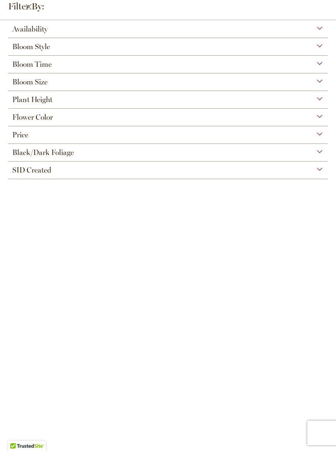
click at [165, 121] on div "Flower Color" at bounding box center [168, 115] width 320 height 13
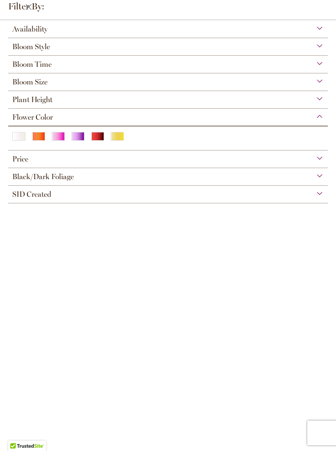
click at [122, 141] on div "Yellow" at bounding box center [117, 136] width 13 height 9
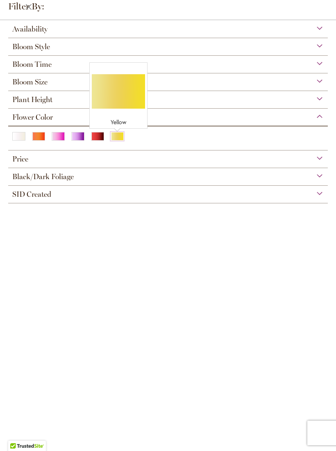
click at [136, 103] on div "Plant Height" at bounding box center [168, 97] width 320 height 13
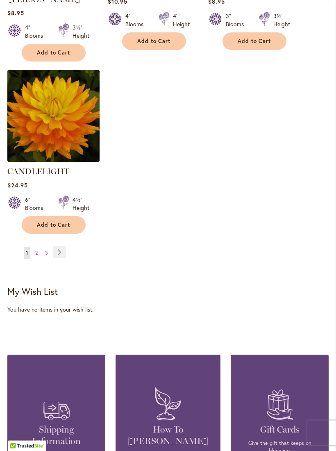
scroll to position [1093, 0]
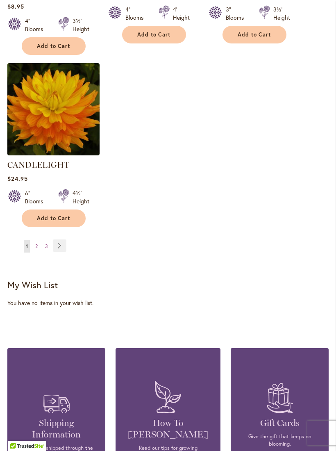
click at [61, 245] on link "Page Next" at bounding box center [60, 246] width 14 height 12
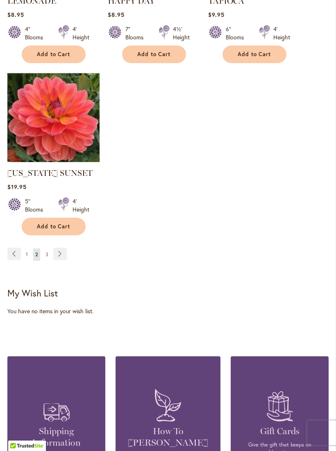
scroll to position [1062, 0]
click at [59, 260] on link "Page Next" at bounding box center [60, 254] width 14 height 12
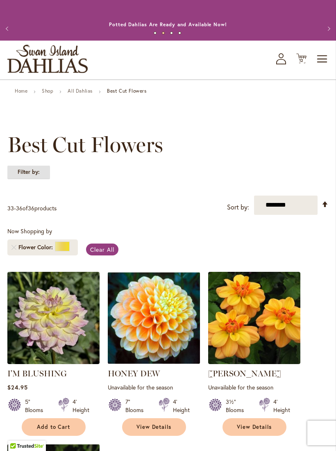
click at [37, 178] on strong "Filter by:" at bounding box center [28, 172] width 43 height 14
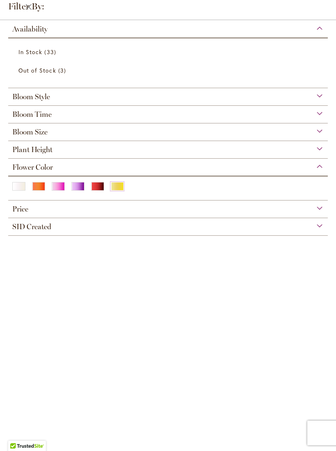
click at [19, 190] on div "White/Cream" at bounding box center [18, 186] width 13 height 9
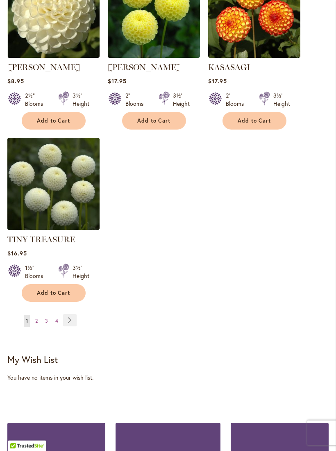
scroll to position [1030, 0]
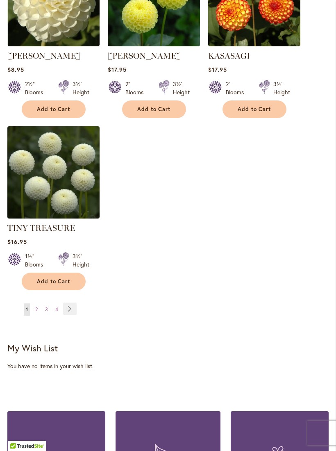
click at [71, 315] on link "Page Next" at bounding box center [70, 309] width 14 height 12
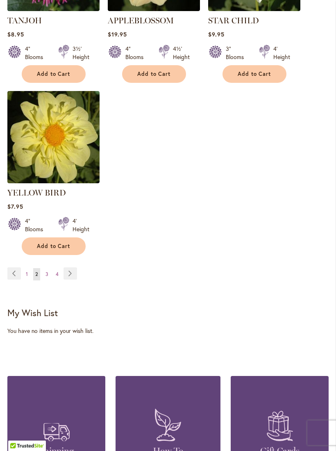
scroll to position [1066, 0]
click at [71, 268] on link "Page Next" at bounding box center [71, 274] width 14 height 12
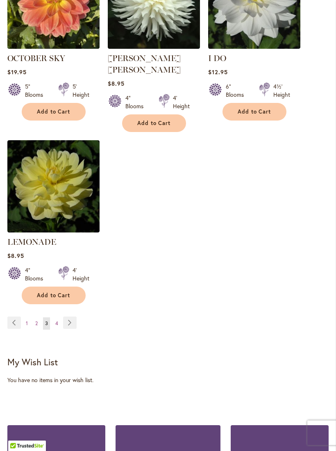
scroll to position [1005, 0]
click at [73, 322] on link "Page Next" at bounding box center [70, 323] width 14 height 12
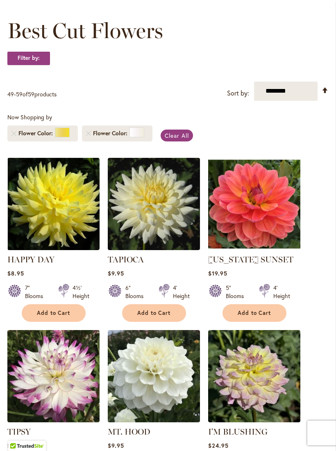
scroll to position [114, 0]
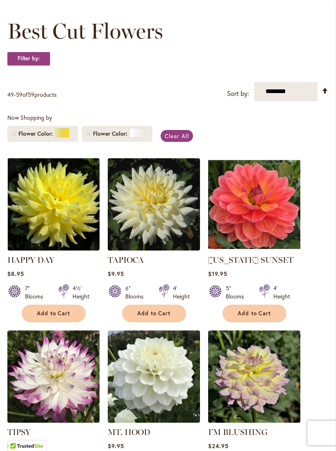
click at [14, 136] on link "Remove Flower Color Yellow" at bounding box center [13, 133] width 5 height 5
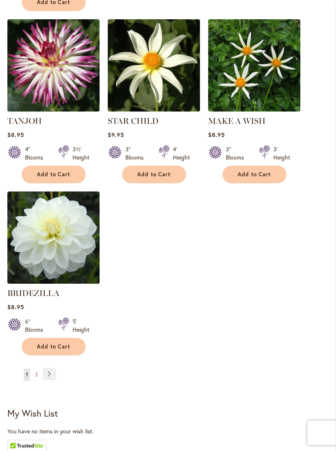
scroll to position [966, 0]
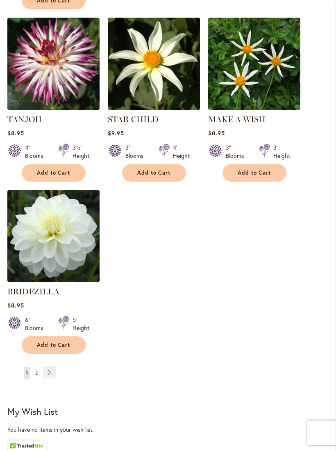
click at [52, 375] on link "Page Next" at bounding box center [50, 373] width 14 height 12
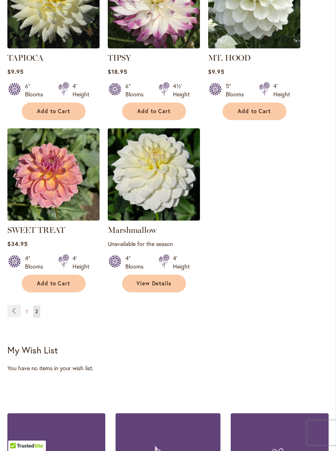
scroll to position [500, 0]
click at [14, 310] on link "Page Previous" at bounding box center [14, 311] width 14 height 12
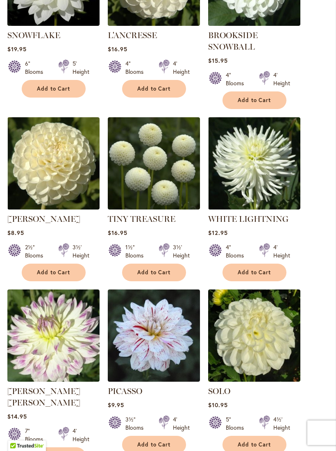
scroll to position [511, 0]
click at [68, 206] on img at bounding box center [53, 163] width 92 height 92
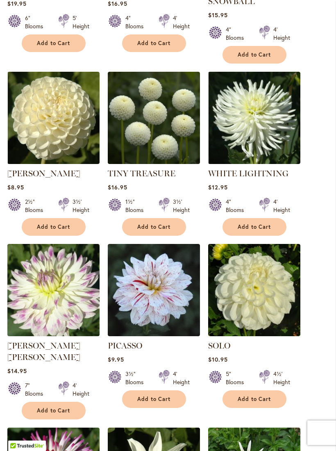
scroll to position [556, 0]
click at [159, 403] on span "Add to Cart" at bounding box center [154, 399] width 34 height 7
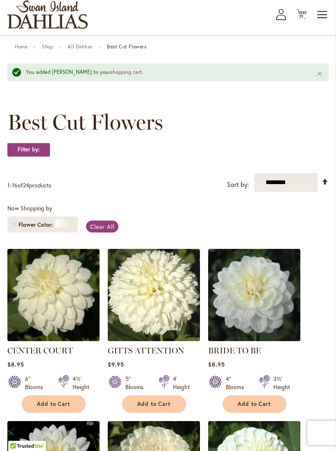
scroll to position [43, 0]
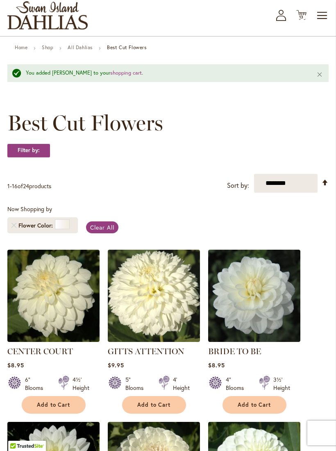
click at [304, 19] on span "13 13 items" at bounding box center [302, 17] width 8 height 4
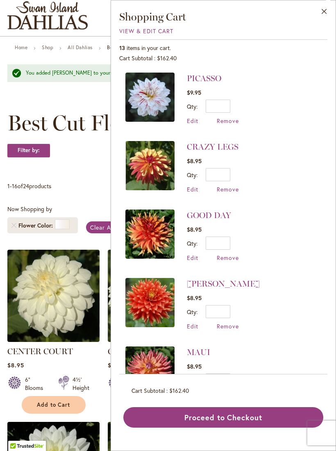
scroll to position [0, 0]
click at [88, 184] on div "**********" at bounding box center [168, 183] width 322 height 19
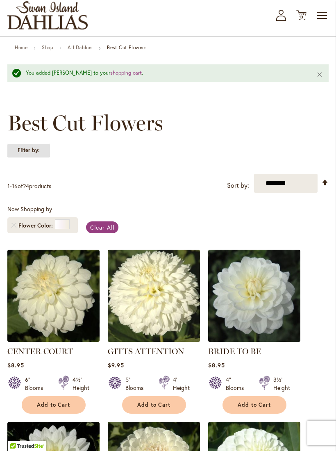
click at [37, 158] on strong "Filter by:" at bounding box center [28, 151] width 43 height 14
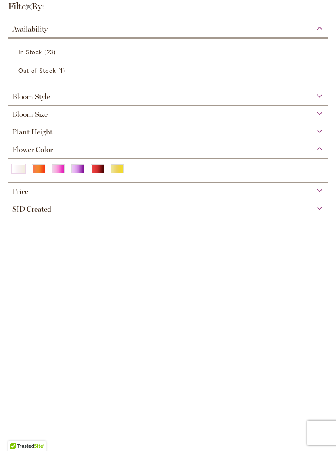
click at [117, 173] on div "Yellow" at bounding box center [117, 169] width 13 height 9
click at [129, 143] on div "Flower Color" at bounding box center [168, 147] width 320 height 13
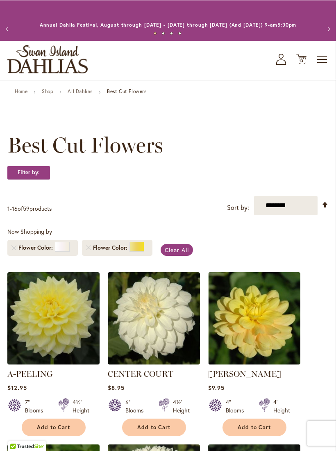
click at [306, 64] on icon at bounding box center [302, 59] width 10 height 10
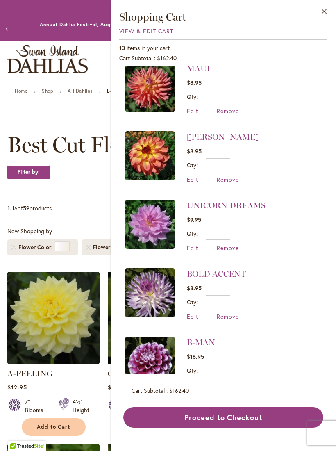
scroll to position [284, 0]
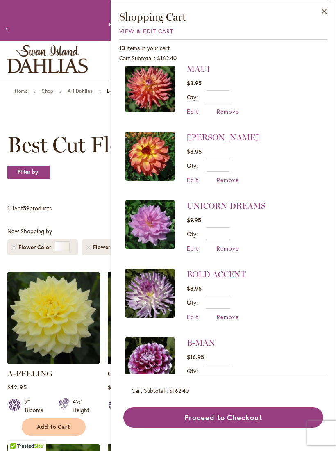
click at [83, 208] on div "**********" at bounding box center [168, 205] width 322 height 19
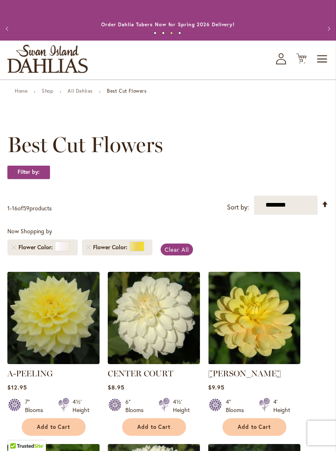
click at [82, 94] on link "All Dahlias" at bounding box center [80, 91] width 25 height 6
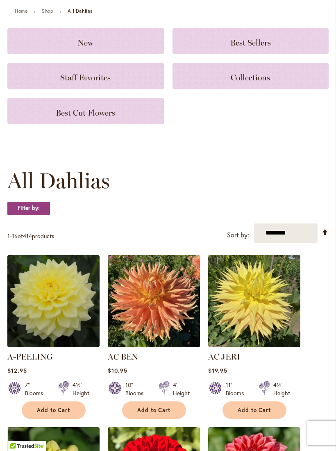
scroll to position [83, 0]
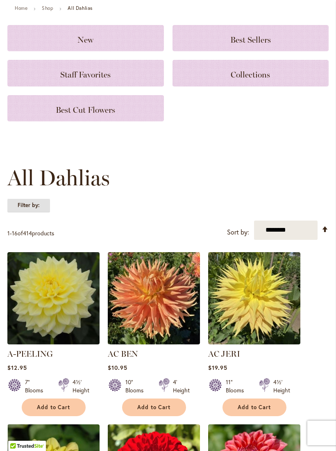
click at [34, 213] on strong "Filter by:" at bounding box center [28, 206] width 43 height 14
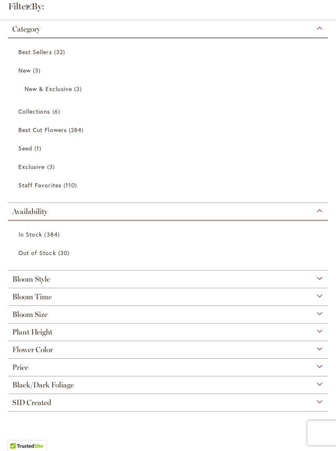
scroll to position [49, 0]
click at [89, 407] on div "SID Created" at bounding box center [168, 400] width 320 height 13
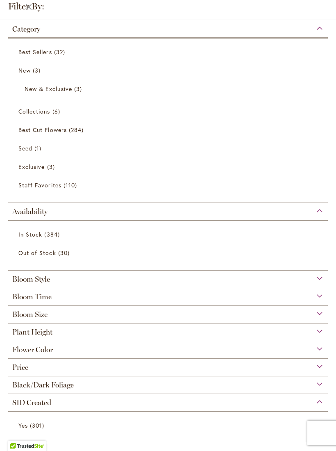
scroll to position [112, 0]
click at [42, 426] on span "301 items" at bounding box center [38, 425] width 16 height 9
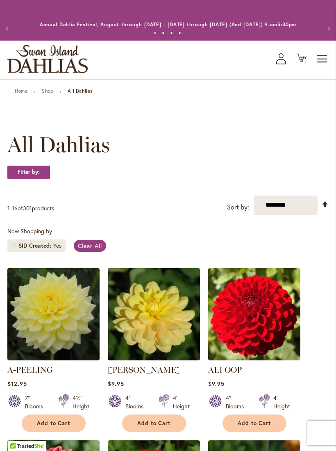
click at [319, 67] on span "Toggle Nav" at bounding box center [323, 59] width 12 height 16
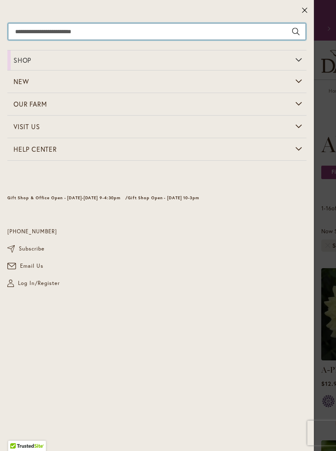
click at [251, 36] on input "Search" at bounding box center [157, 31] width 298 height 16
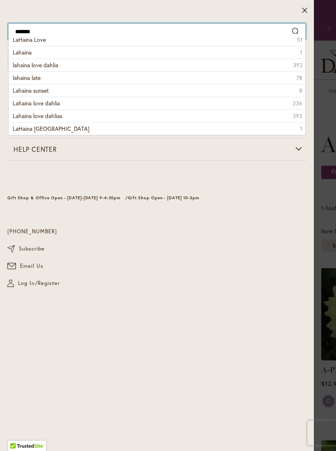
type input "*******"
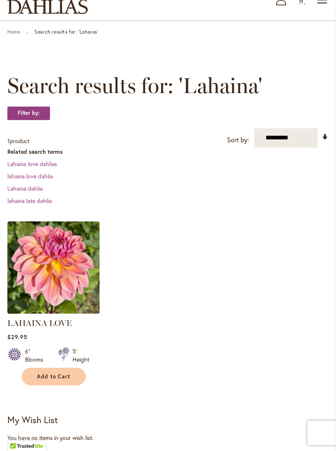
scroll to position [59, 0]
click at [43, 205] on link "lahaina late dahlia" at bounding box center [29, 201] width 44 height 8
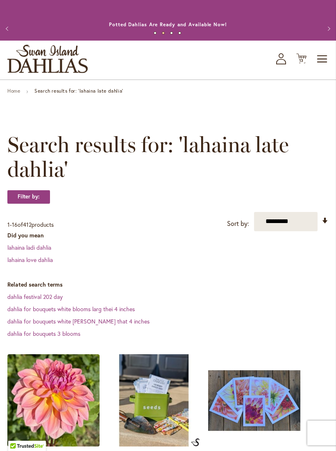
click at [304, 64] on icon at bounding box center [302, 59] width 10 height 10
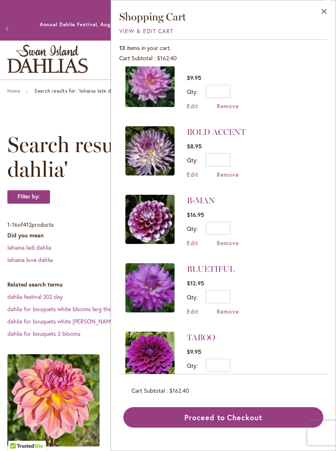
scroll to position [432, 0]
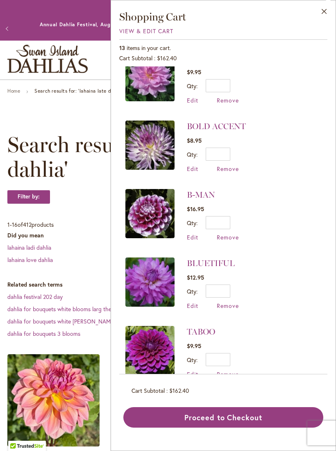
click at [160, 215] on img at bounding box center [150, 213] width 49 height 49
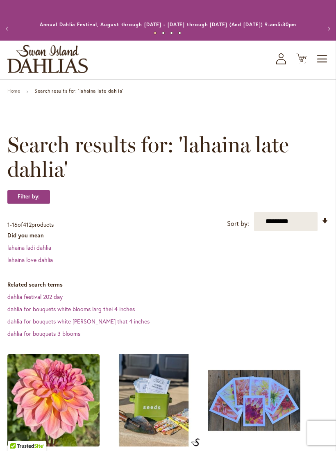
click at [306, 63] on span "13 13 items" at bounding box center [302, 61] width 8 height 4
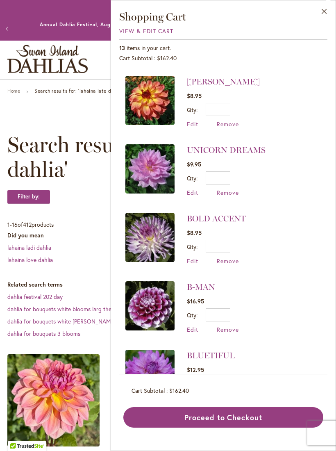
scroll to position [338, 0]
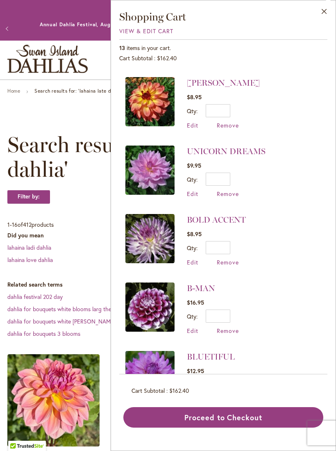
click at [219, 152] on link "UNICORN DREAMS" at bounding box center [226, 151] width 79 height 10
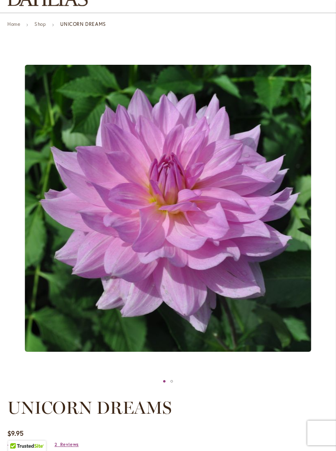
scroll to position [66, 0]
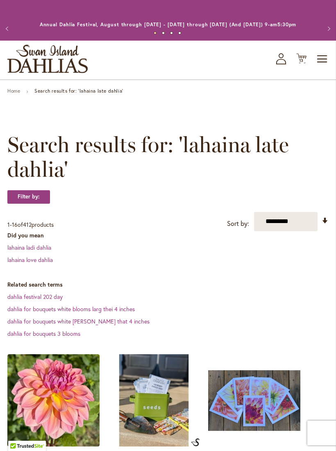
click at [302, 64] on icon at bounding box center [302, 59] width 10 height 10
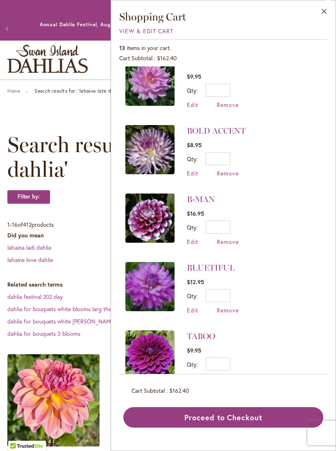
scroll to position [428, 0]
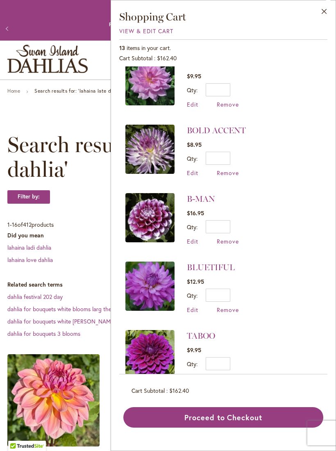
click at [160, 292] on img at bounding box center [150, 286] width 49 height 49
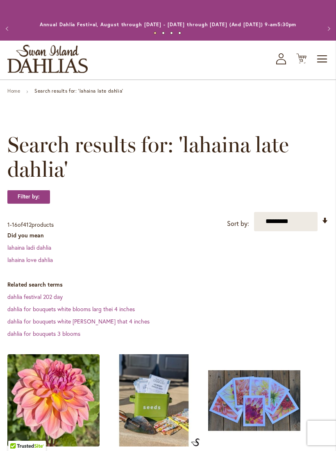
click at [306, 64] on icon "Cart .cls-1 { fill: #231f20; }" at bounding box center [302, 58] width 10 height 10
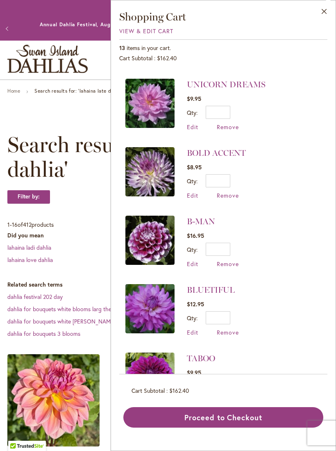
scroll to position [411, 0]
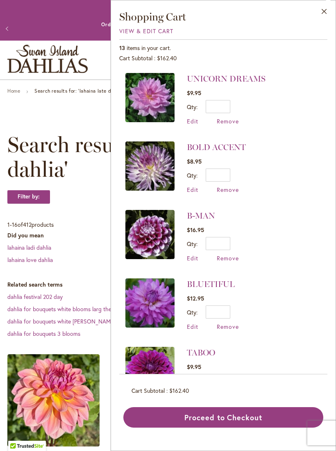
click at [230, 121] on span "Remove" at bounding box center [228, 121] width 22 height 8
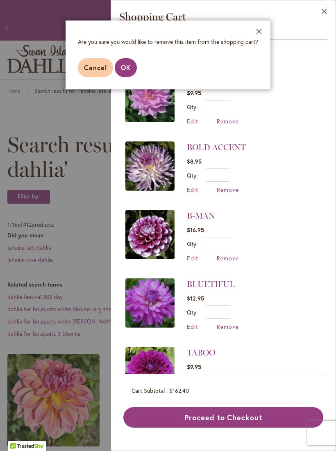
click at [126, 76] on button "OK" at bounding box center [126, 67] width 22 height 19
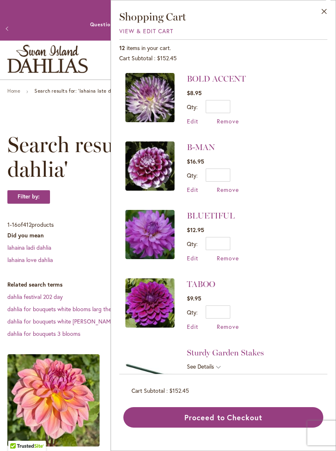
click at [245, 428] on button "Proceed to Checkout" at bounding box center [223, 417] width 200 height 21
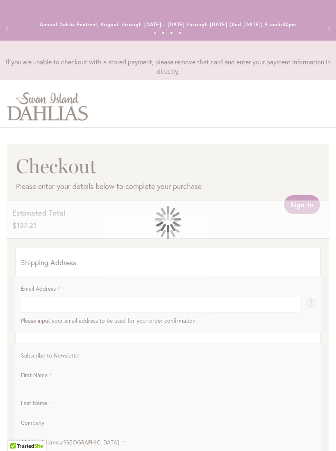
select select "**"
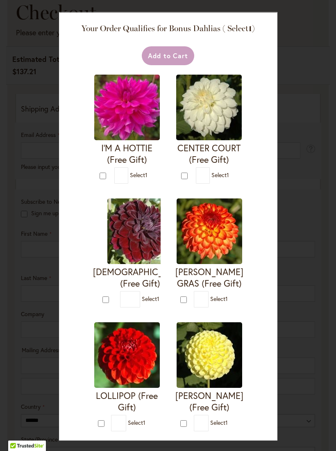
scroll to position [155, 0]
click at [29, 222] on div "Your Order Qualifies for Bonus Dahlias ( Select 1 ) Add to Cart I'M A HOTTIE (F…" at bounding box center [168, 225] width 336 height 451
click at [208, 135] on img at bounding box center [209, 108] width 66 height 66
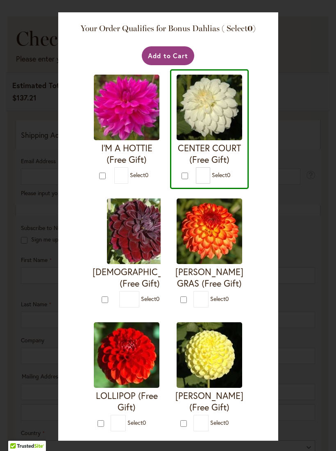
click at [212, 179] on span "Select 0" at bounding box center [221, 175] width 18 height 8
type input "*"
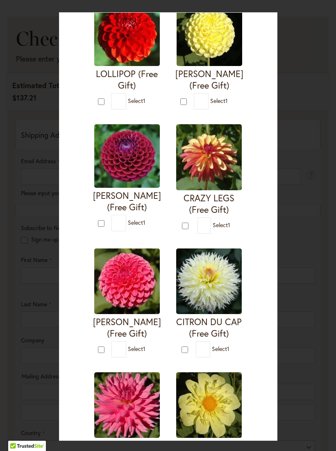
scroll to position [343, 0]
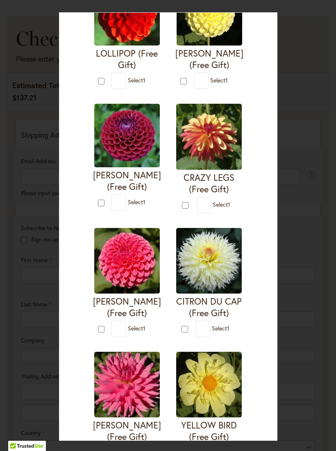
type input "*"
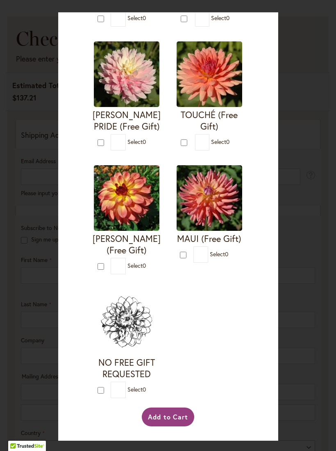
scroll to position [964, 0]
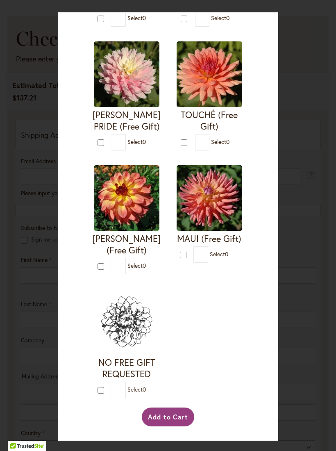
scroll to position [1241, 0]
click at [48, 255] on div "Your Order Qualifies for Bonus Dahlias ( Select 0 ) Add to Cart I'M A HOTTIE (F…" at bounding box center [168, 225] width 336 height 451
click at [36, 268] on div "Your Order Qualifies for Bonus Dahlias ( Select 0 ) Add to Cart I'M A HOTTIE (F…" at bounding box center [168, 225] width 336 height 451
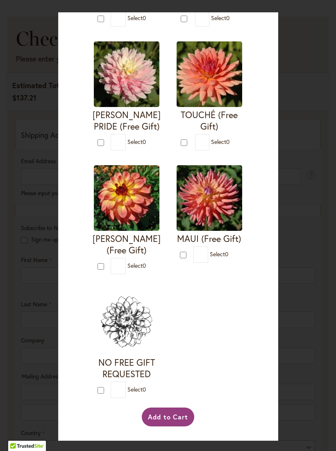
click at [184, 427] on button "Add to Cart" at bounding box center [168, 417] width 53 height 19
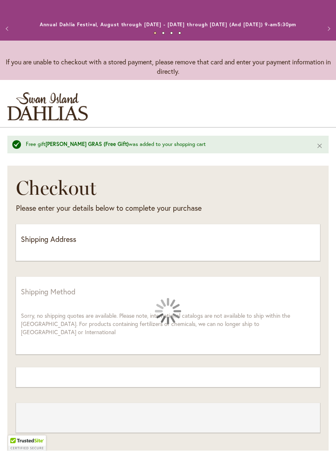
select select "**"
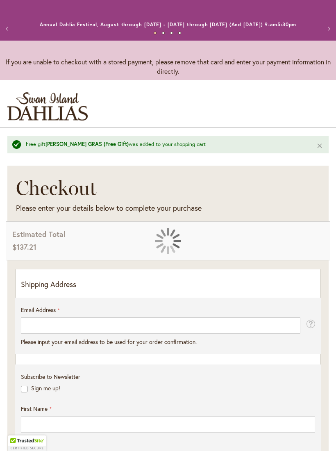
scroll to position [142, 0]
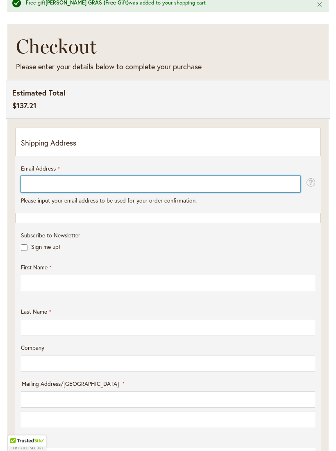
click at [209, 192] on input "Email Address" at bounding box center [161, 184] width 280 height 16
type input "*"
type input "**********"
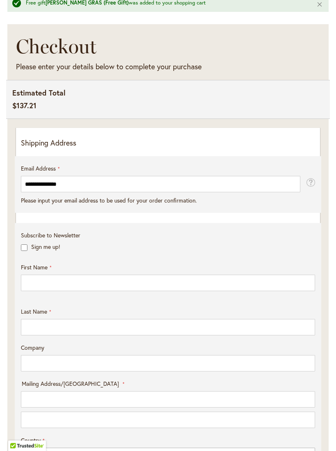
scroll to position [142, 0]
click at [31, 251] on label "Sign me up!" at bounding box center [45, 247] width 29 height 8
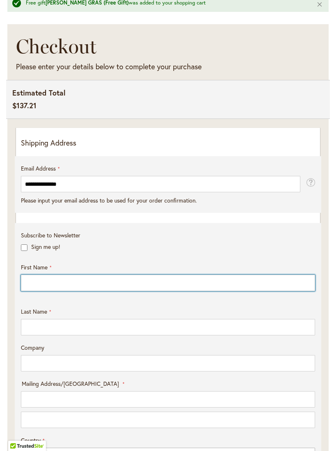
click at [110, 291] on input "First Name" at bounding box center [168, 283] width 295 height 16
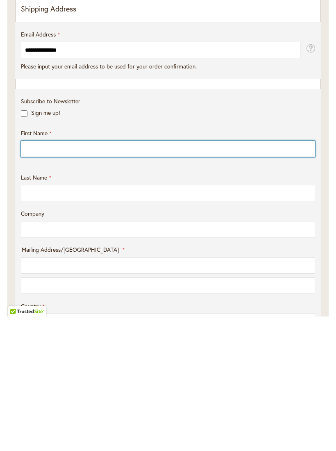
type input "*****"
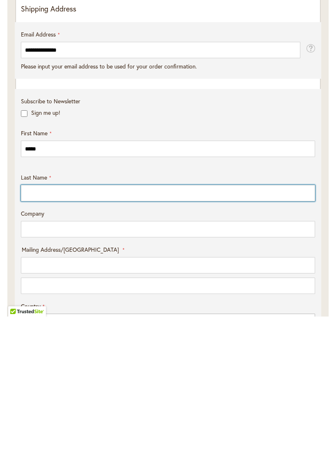
type input "******"
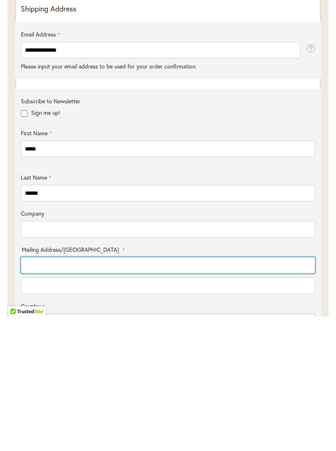
click at [175, 392] on input "Mailing Address/PO BOX: Line 1" at bounding box center [168, 400] width 295 height 16
type input "**********"
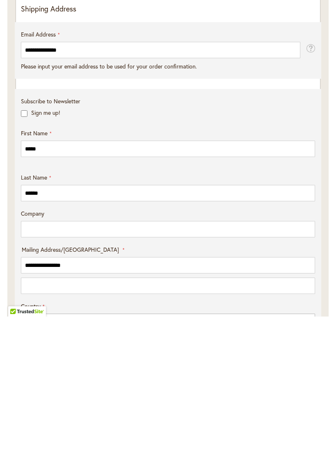
select select "**"
type input "*********"
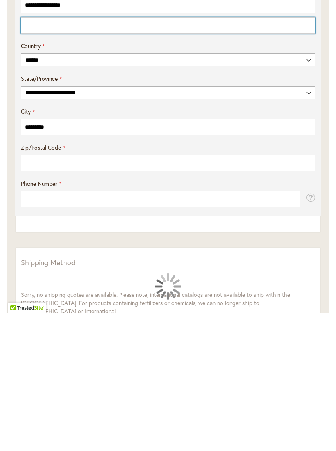
scroll to position [398, 0]
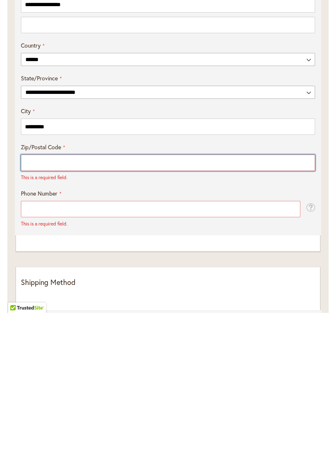
click at [208, 293] on input "Zip/Postal Code" at bounding box center [168, 301] width 295 height 16
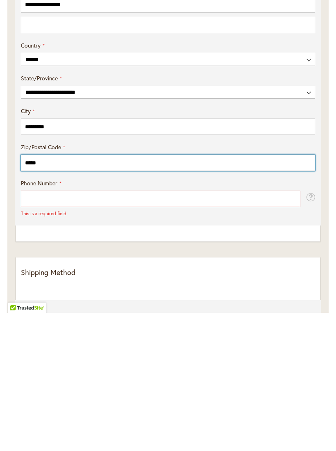
type input "*****"
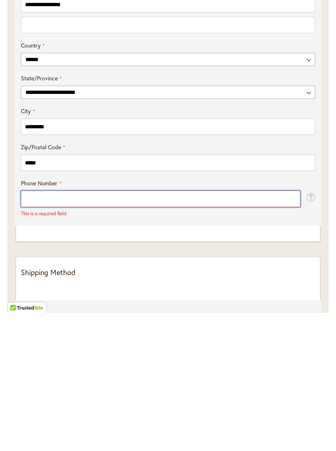
click at [153, 329] on input "Phone Number" at bounding box center [161, 337] width 280 height 16
type input "**********"
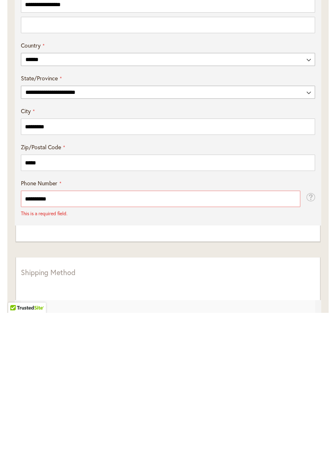
scroll to position [537, 0]
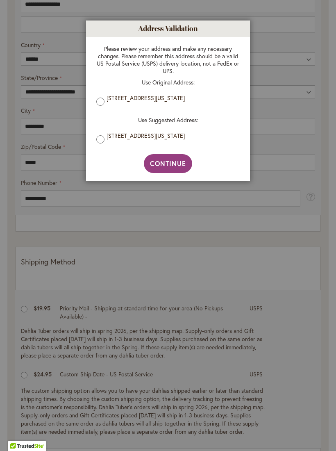
click at [178, 170] on button "Continue" at bounding box center [168, 163] width 49 height 19
type input "**********"
type input "*********"
type input "**********"
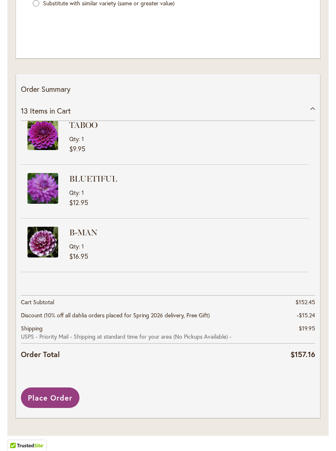
scroll to position [125, 0]
